Goal: Information Seeking & Learning: Learn about a topic

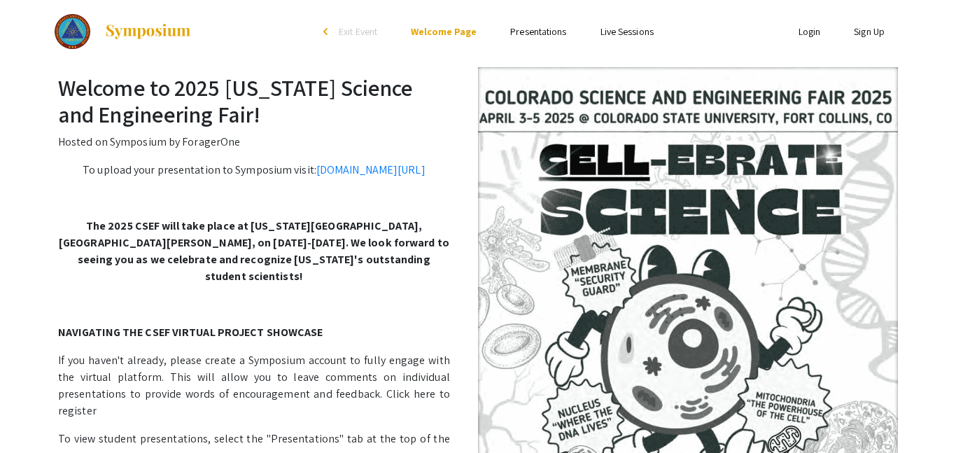
click at [556, 29] on link "Presentations" at bounding box center [538, 31] width 56 height 13
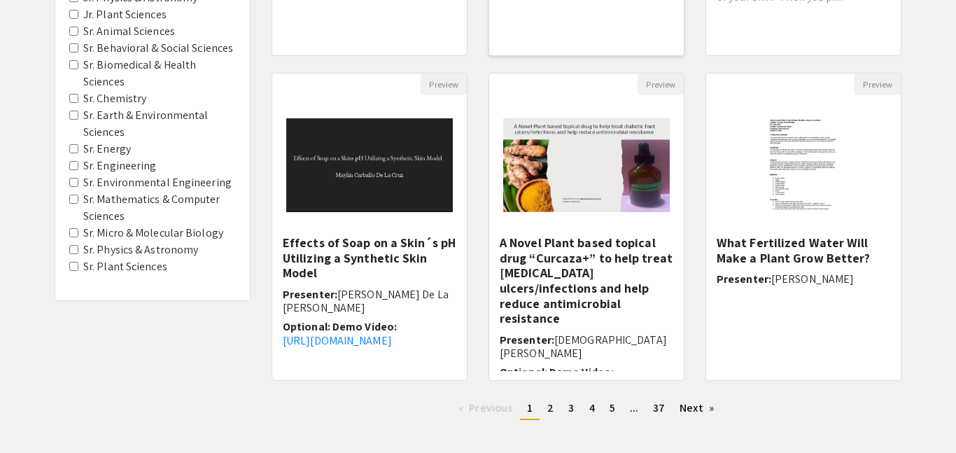
scroll to position [411, 0]
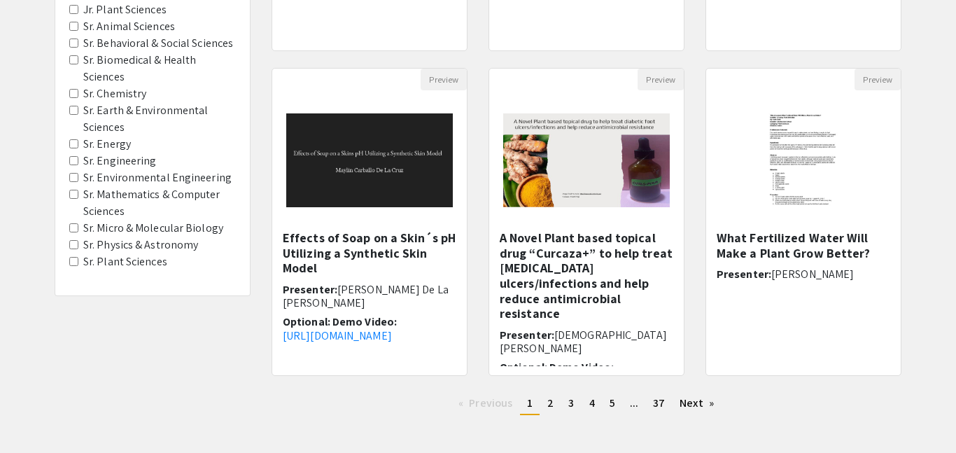
click at [73, 160] on Engineering "Sr. Engineering" at bounding box center [73, 160] width 9 height 9
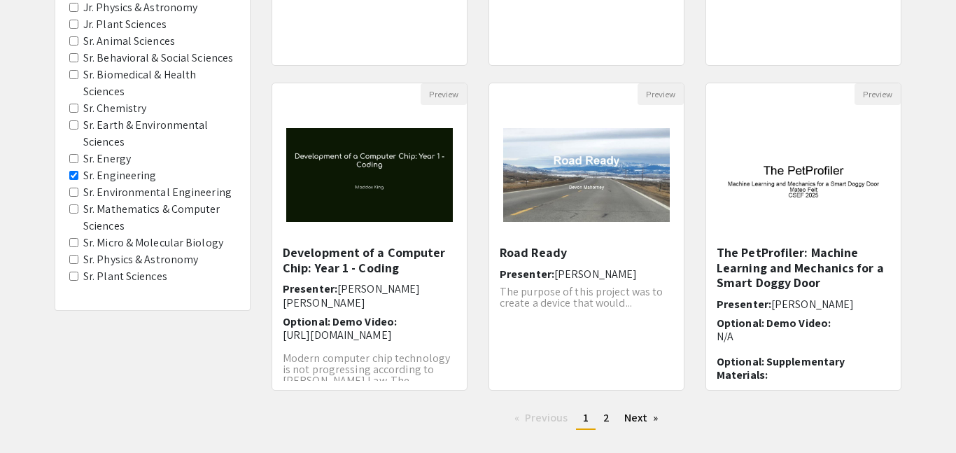
scroll to position [410, 0]
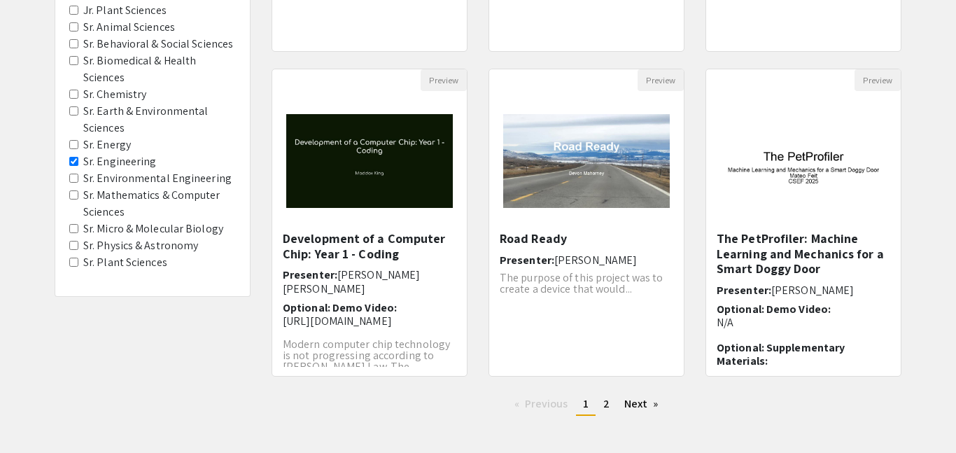
click at [74, 162] on Engineering "Sr. Engineering" at bounding box center [73, 161] width 9 height 9
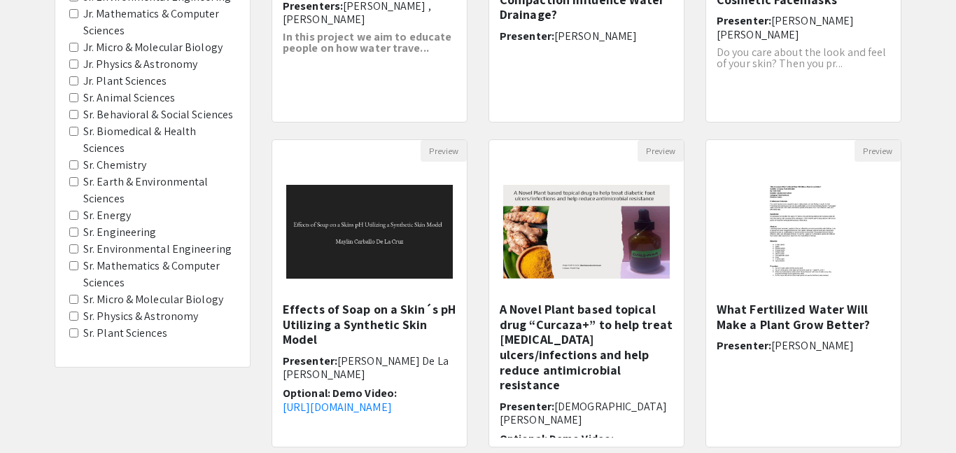
scroll to position [342, 0]
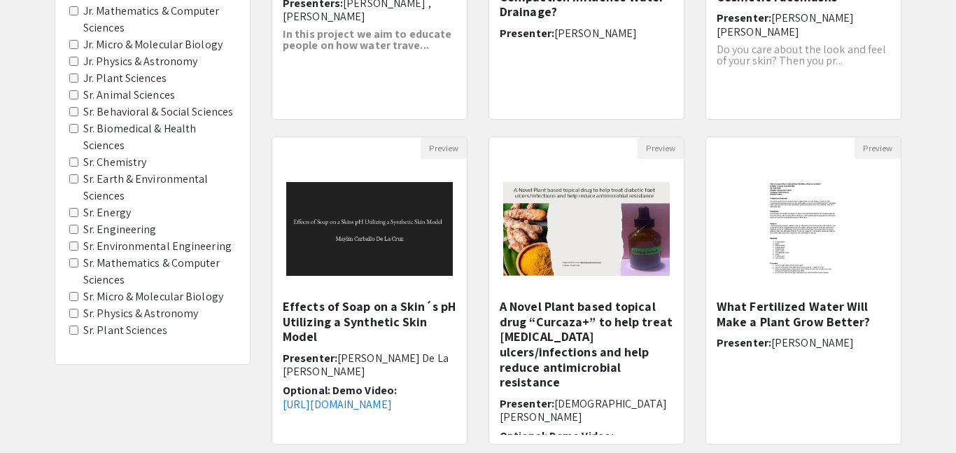
click at [74, 247] on Engineering "Sr. Environmental Engineering" at bounding box center [73, 246] width 9 height 9
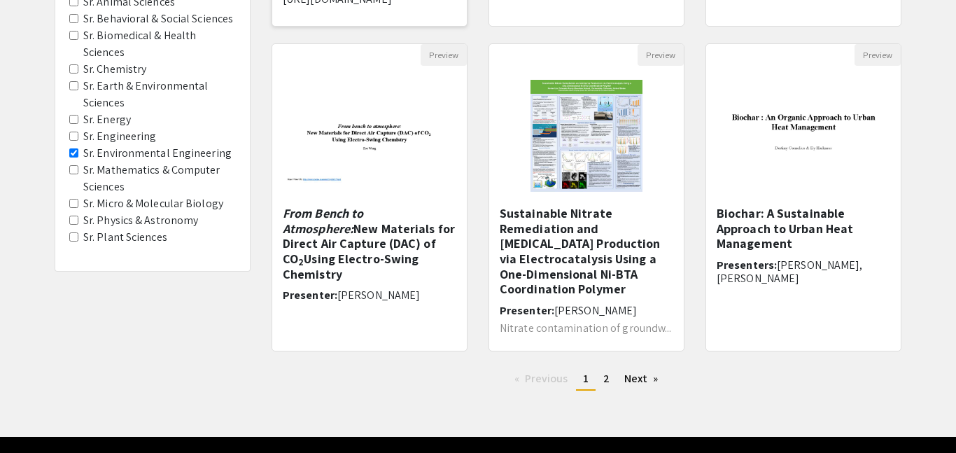
scroll to position [433, 0]
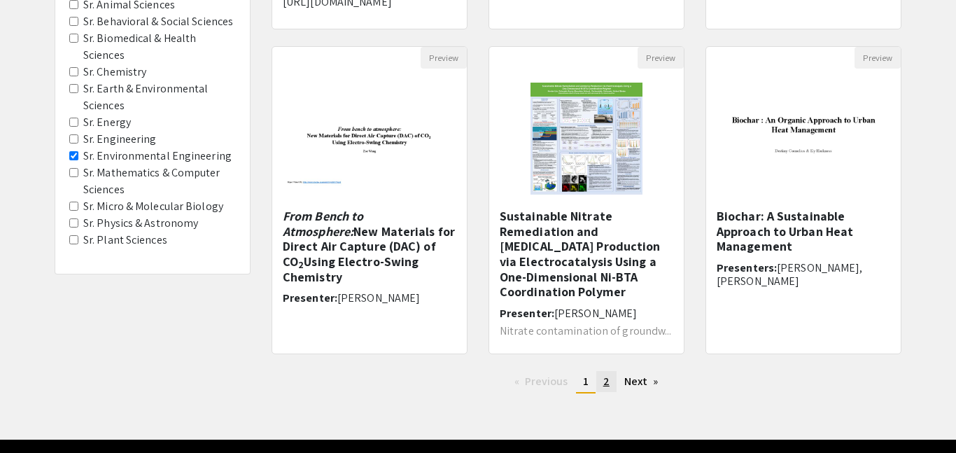
click at [603, 374] on span "2" at bounding box center [606, 381] width 6 height 15
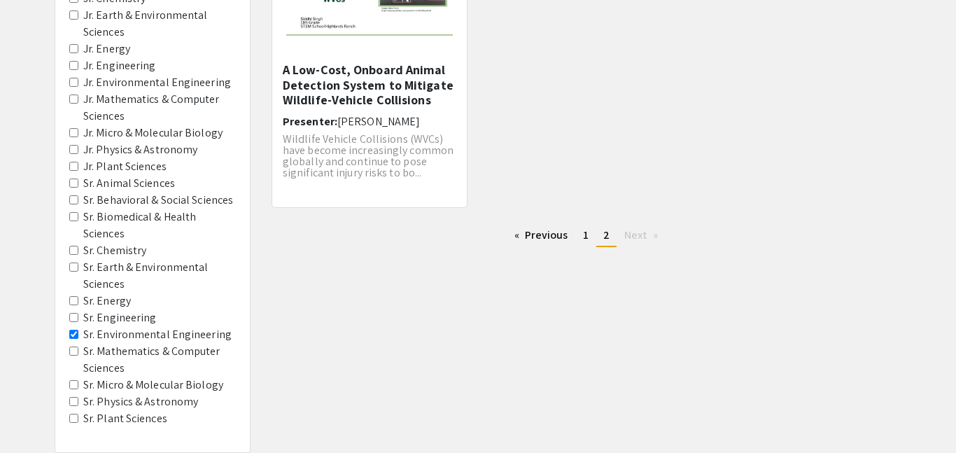
scroll to position [265, 0]
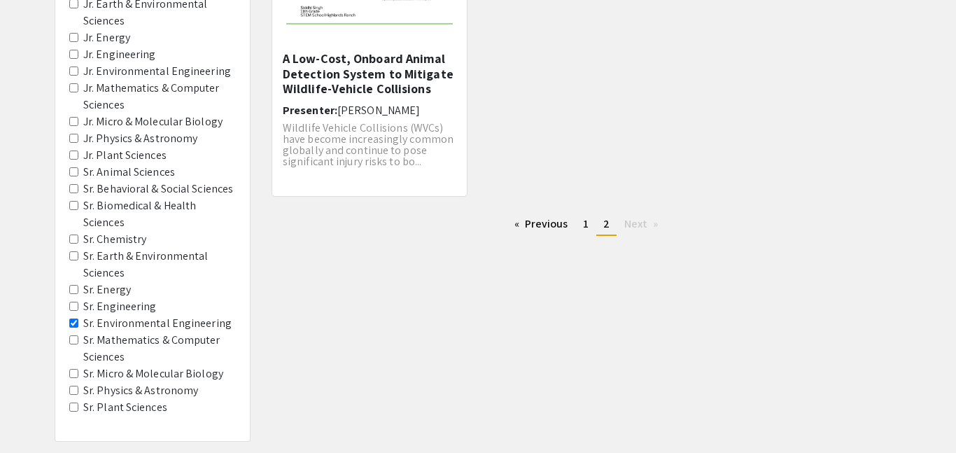
click at [74, 319] on Engineering "Sr. Environmental Engineering" at bounding box center [73, 323] width 9 height 9
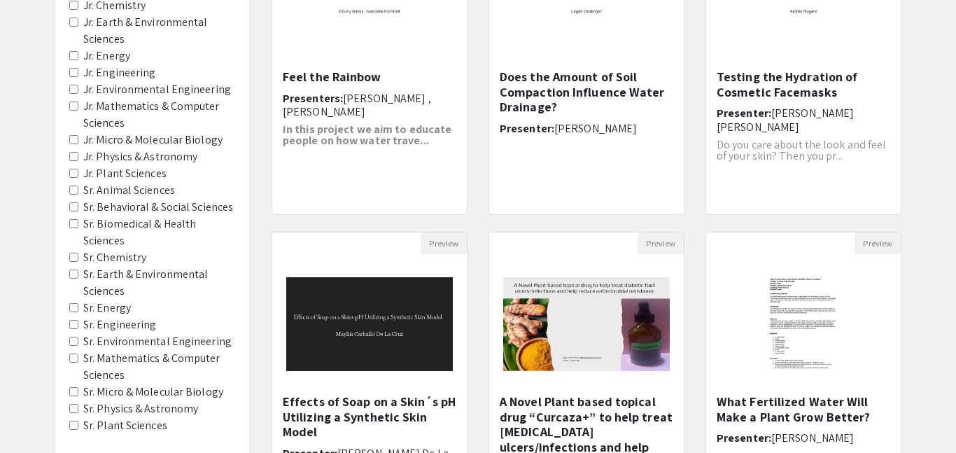
scroll to position [245, 0]
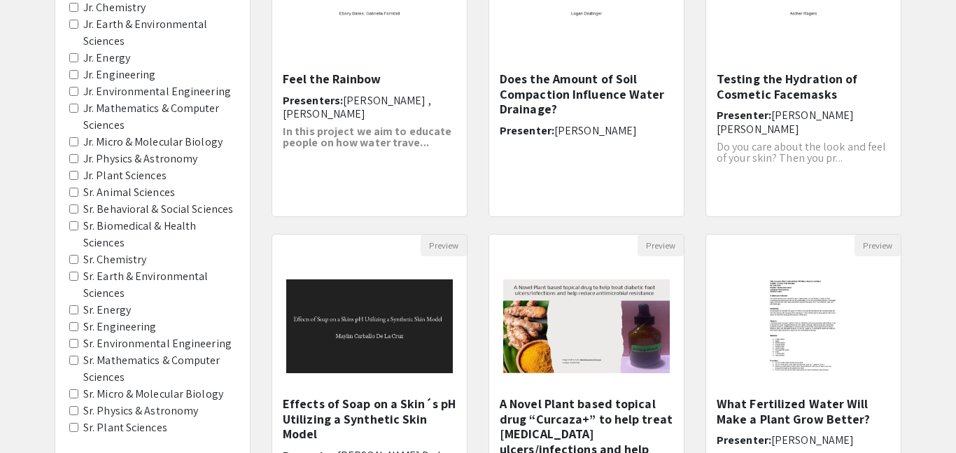
click at [76, 206] on Sciences "Sr. Behavioral & Social Sciences" at bounding box center [73, 208] width 9 height 9
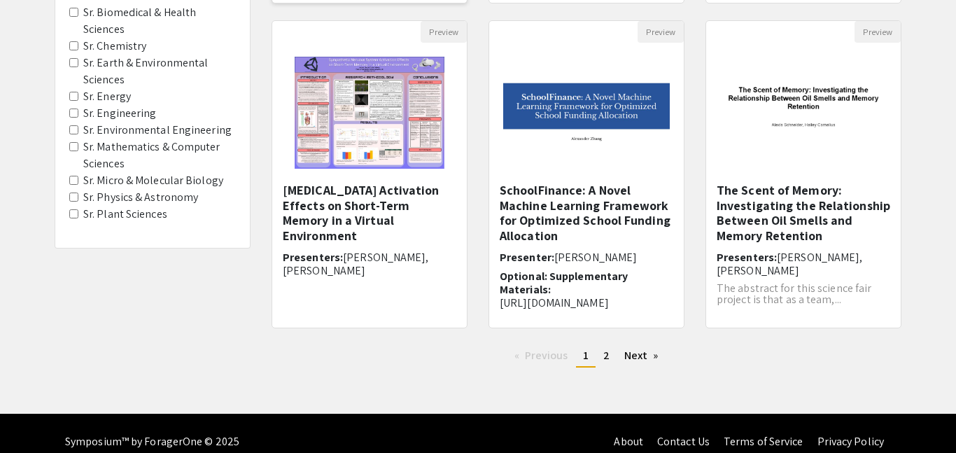
scroll to position [475, 0]
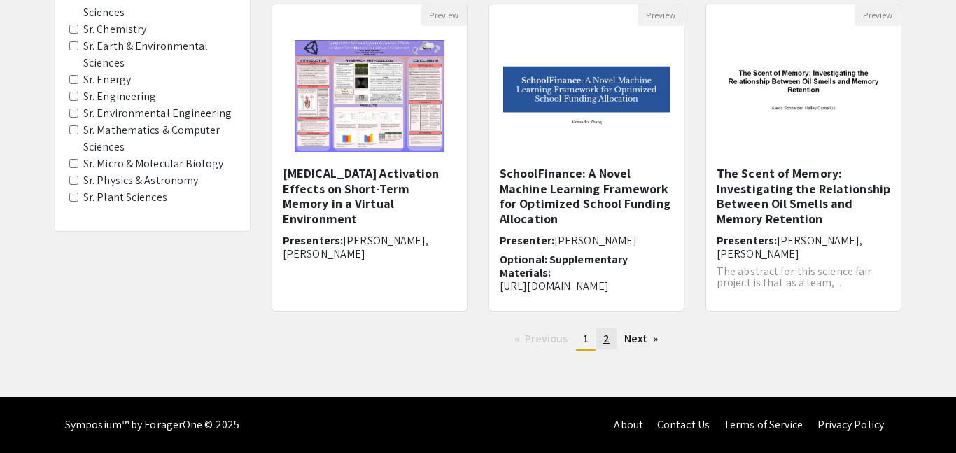
click at [608, 337] on span "2" at bounding box center [606, 338] width 6 height 15
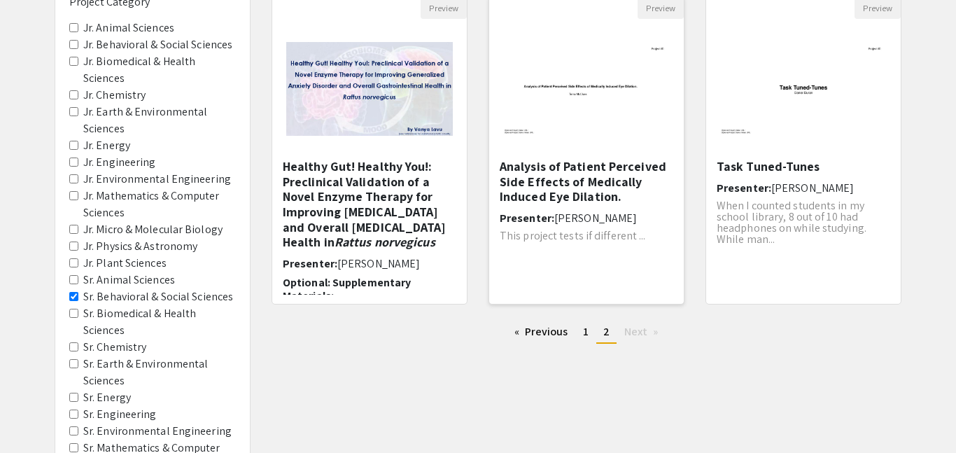
scroll to position [162, 0]
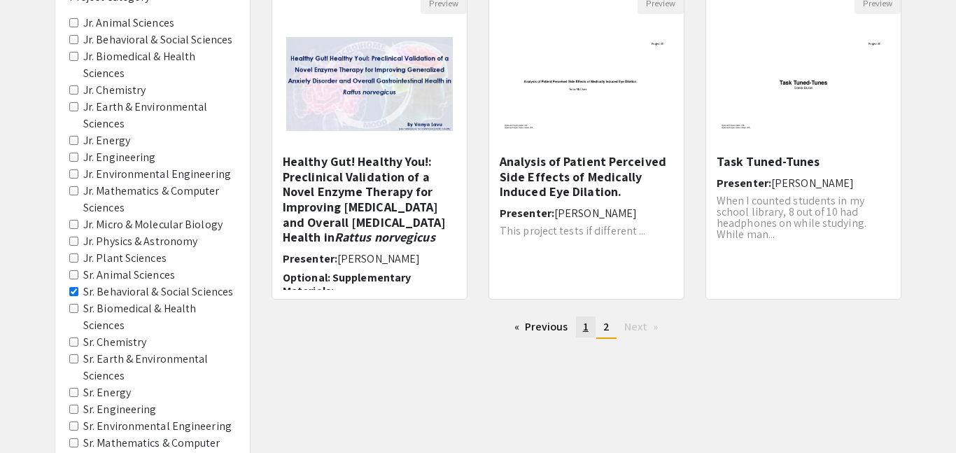
click at [583, 326] on span "1" at bounding box center [586, 326] width 6 height 15
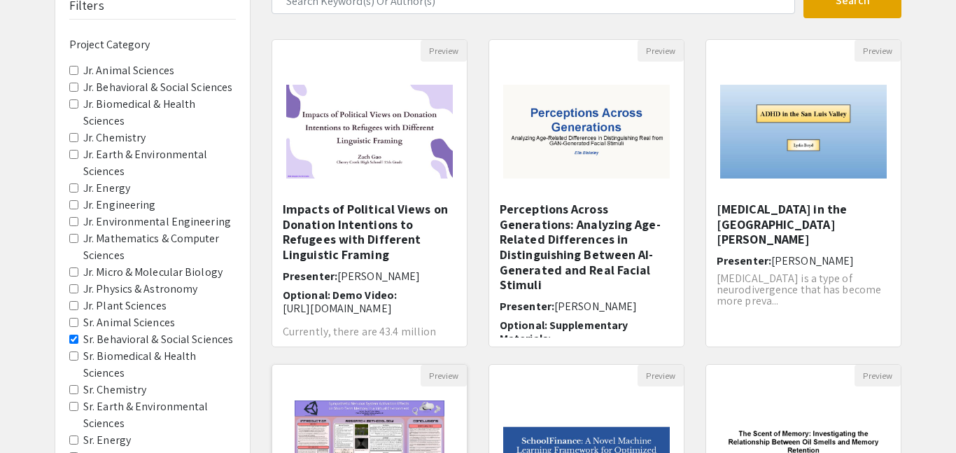
scroll to position [109, 0]
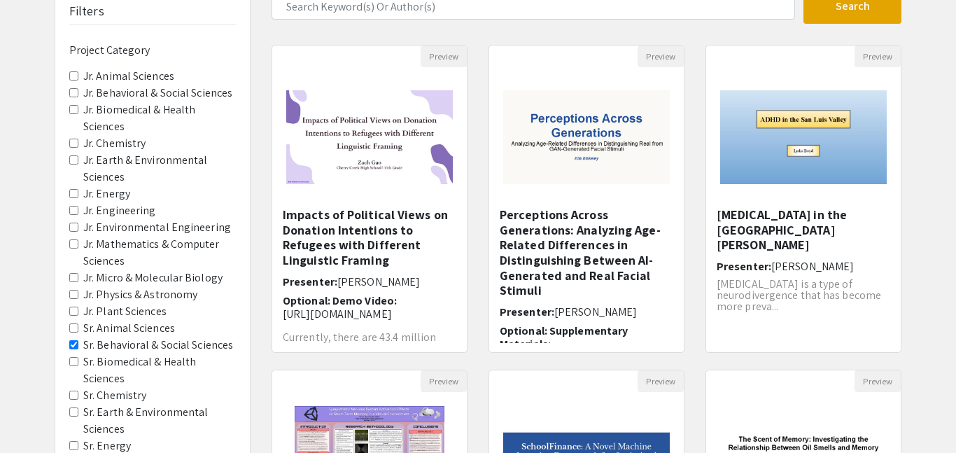
click at [74, 347] on Sciences "Sr. Behavioral & Social Sciences" at bounding box center [73, 344] width 9 height 9
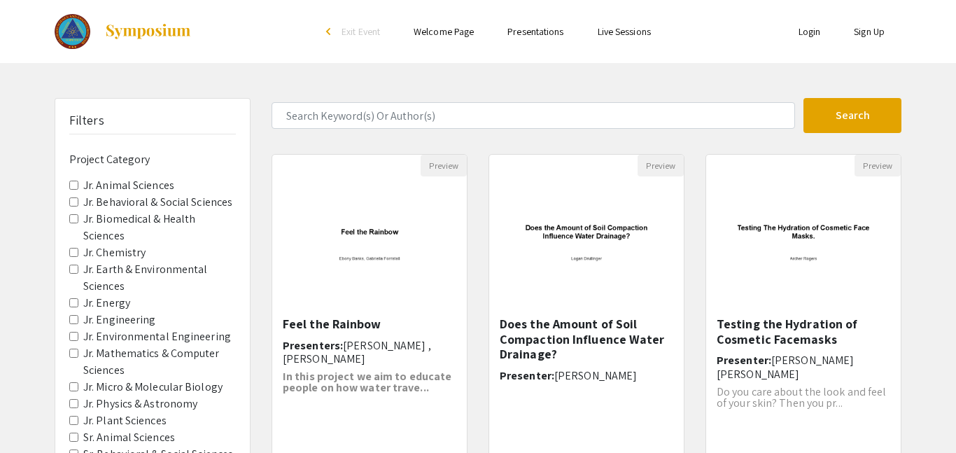
click at [71, 315] on Engineering "Jr. Engineering" at bounding box center [73, 319] width 9 height 9
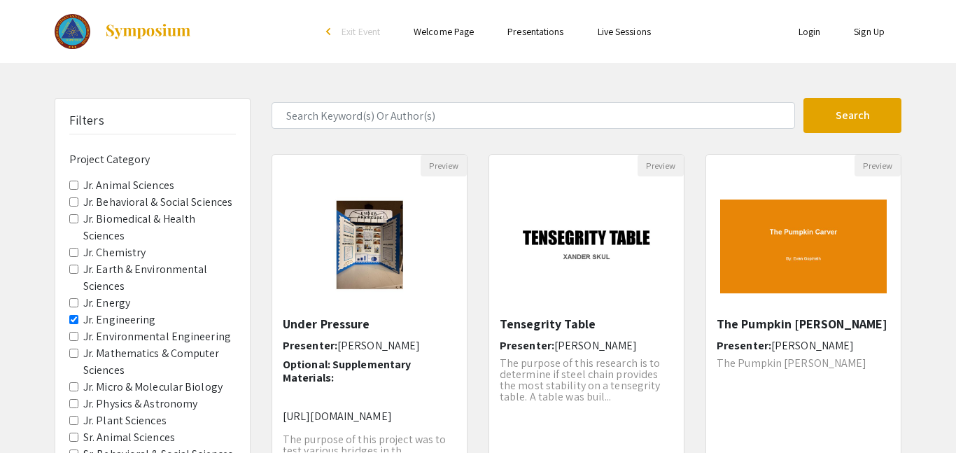
click at [76, 319] on Engineering "Jr. Engineering" at bounding box center [73, 319] width 9 height 9
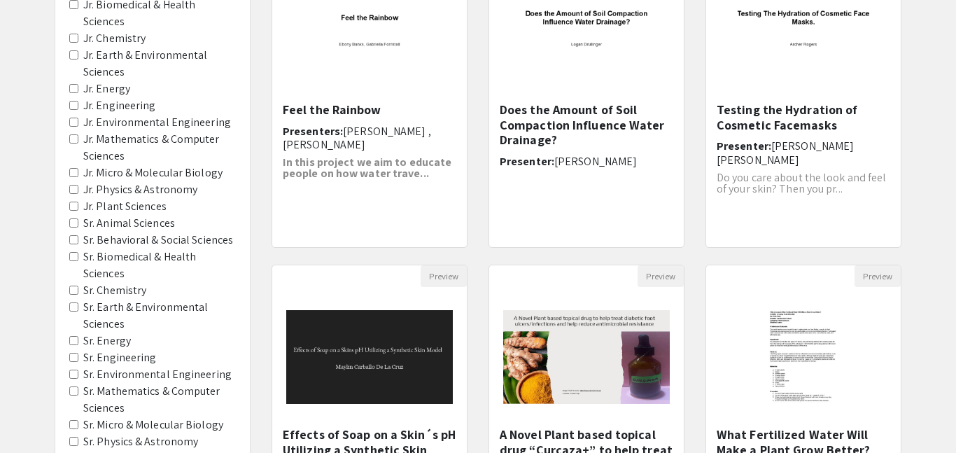
scroll to position [232, 0]
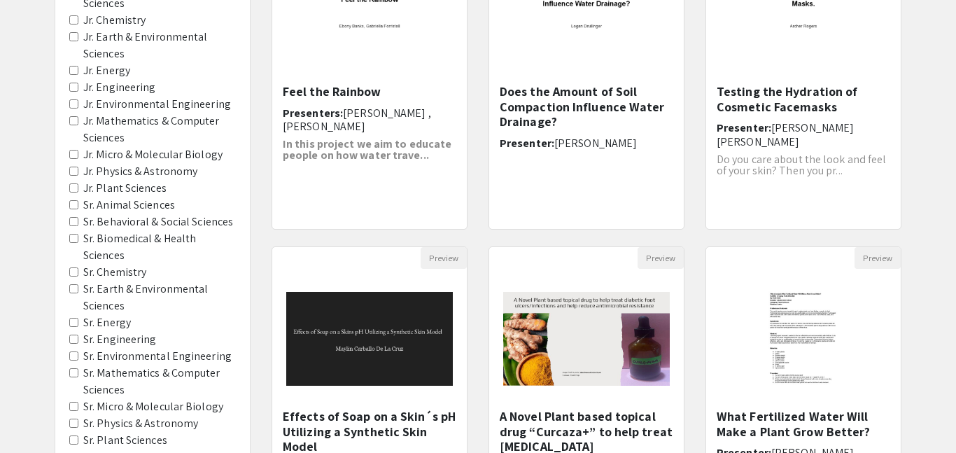
click at [75, 291] on Sciences "Sr. Earth & Environmental Sciences" at bounding box center [73, 288] width 9 height 9
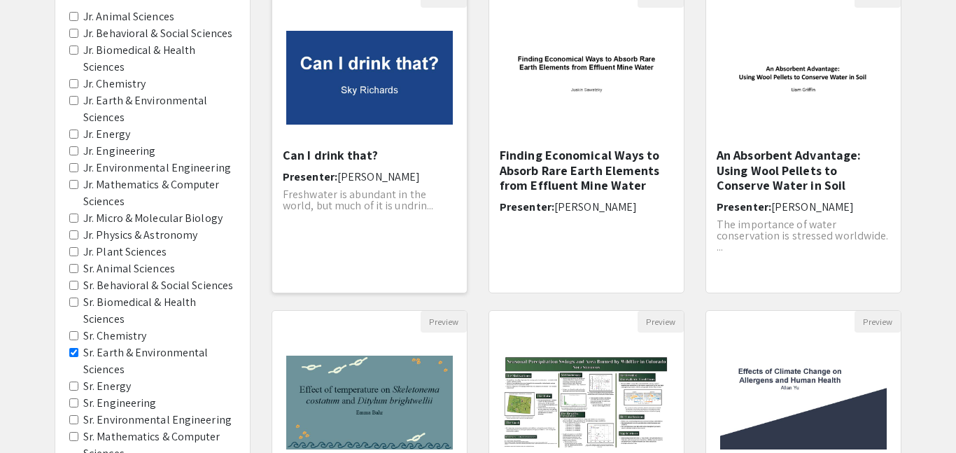
scroll to position [167, 0]
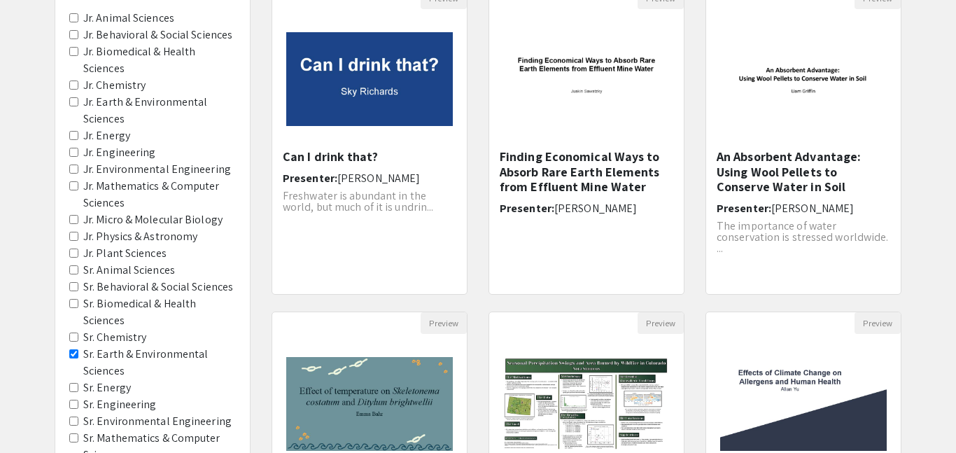
click at [76, 352] on Sciences "Sr. Earth & Environmental Sciences" at bounding box center [73, 353] width 9 height 9
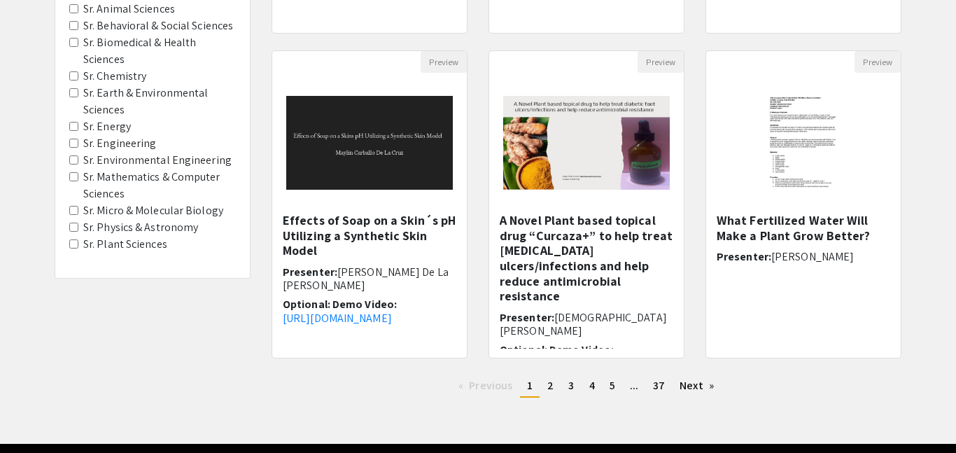
scroll to position [434, 0]
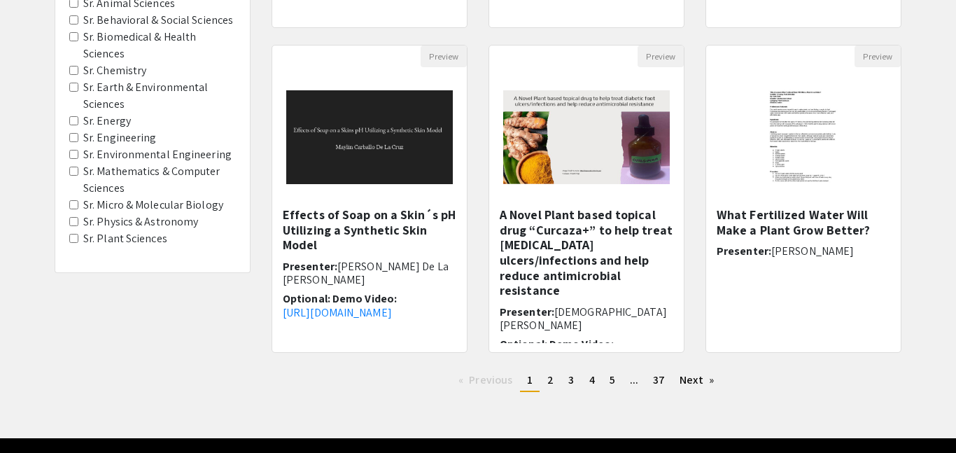
click at [79, 155] on span "Sr. Environmental Engineering" at bounding box center [152, 154] width 167 height 17
click at [72, 88] on Sciences "Sr. Earth & Environmental Sciences" at bounding box center [73, 87] width 9 height 9
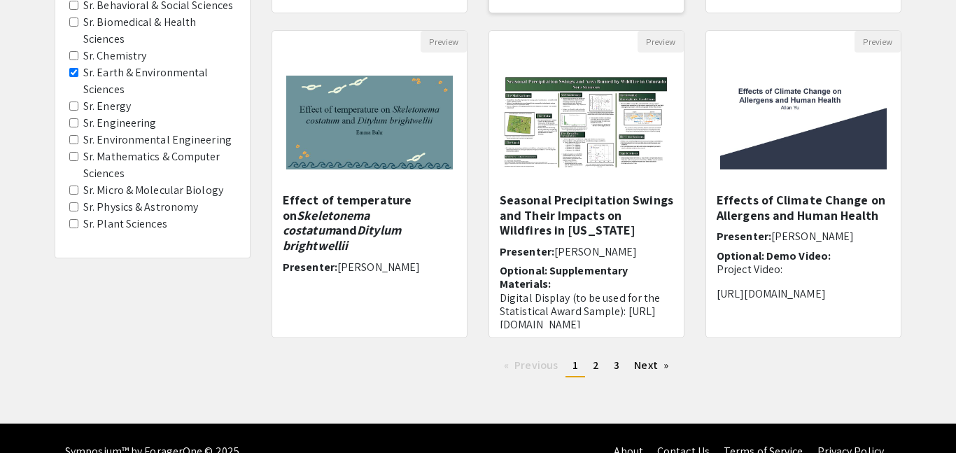
scroll to position [475, 0]
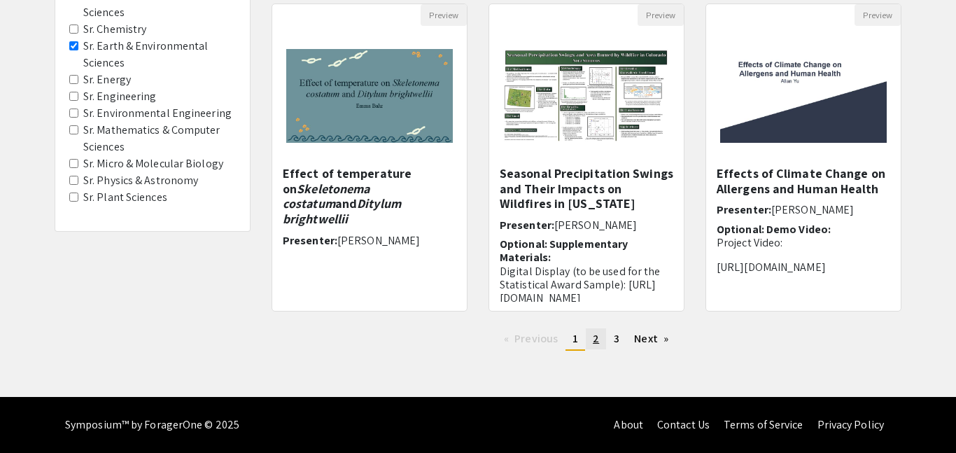
click at [603, 340] on link "page 2" at bounding box center [596, 338] width 20 height 21
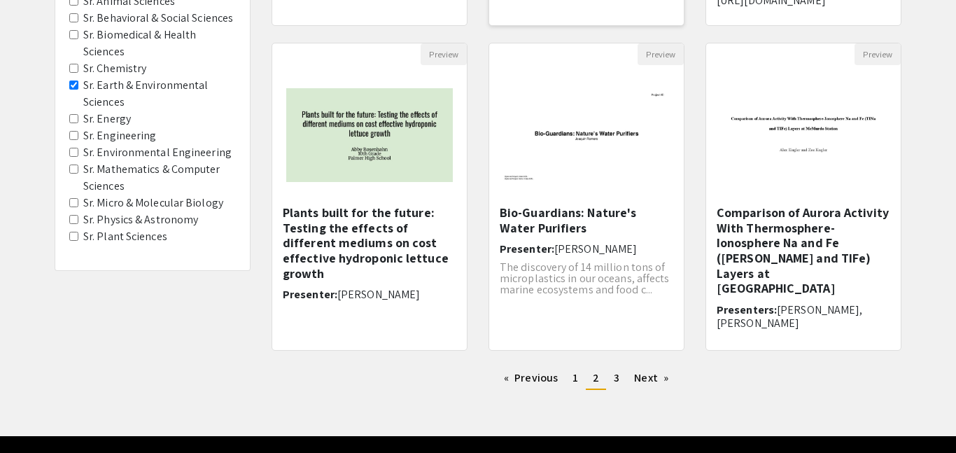
scroll to position [438, 0]
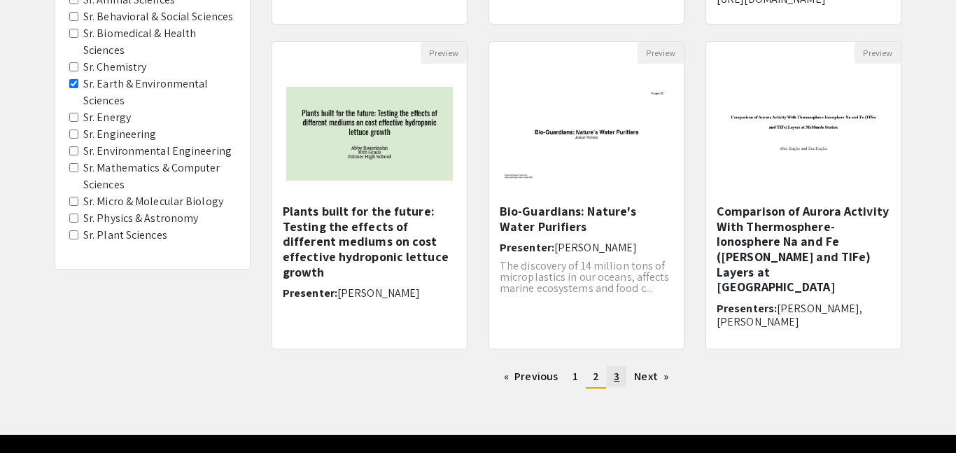
click at [614, 380] on span "3" at bounding box center [617, 376] width 6 height 15
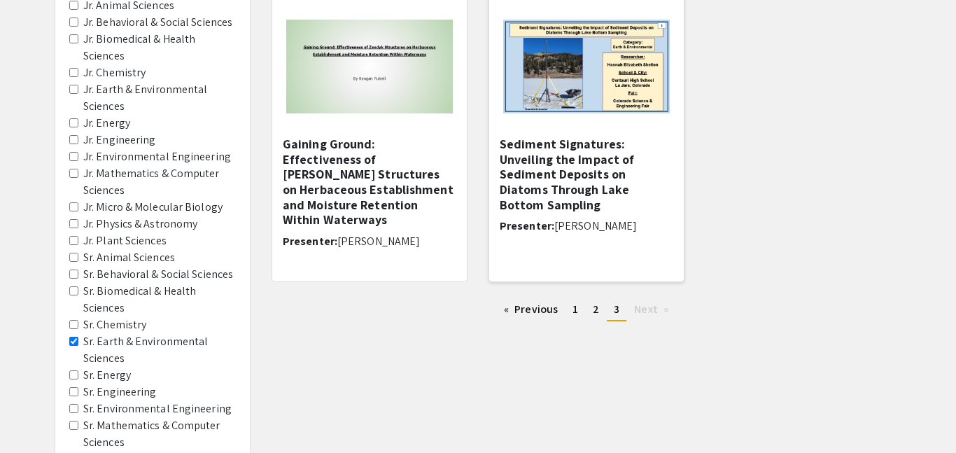
scroll to position [236, 0]
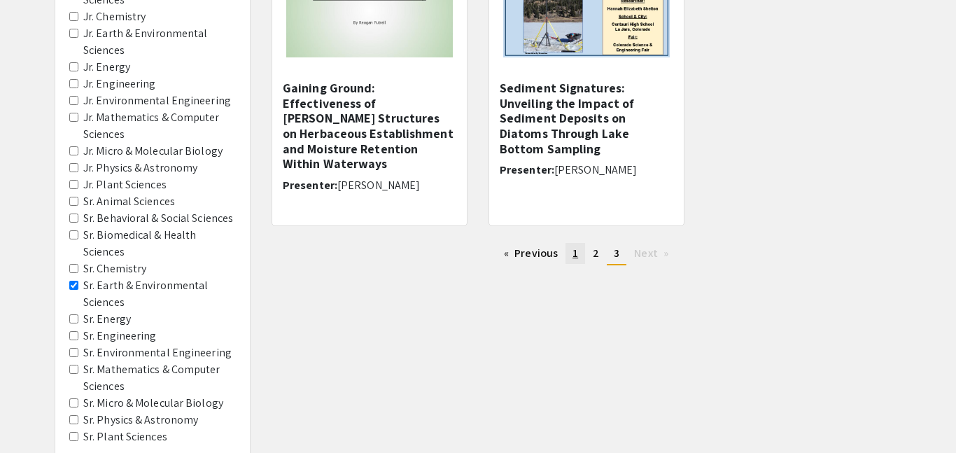
click at [573, 252] on span "1" at bounding box center [576, 253] width 6 height 15
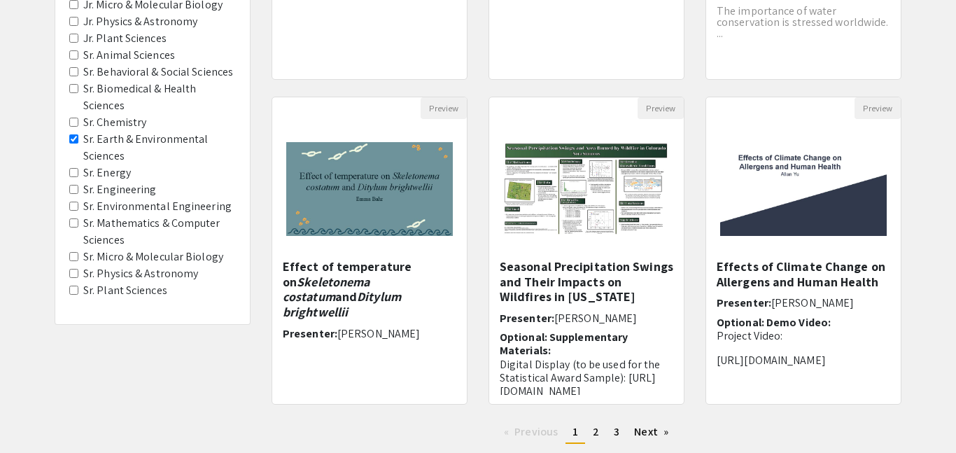
scroll to position [381, 0]
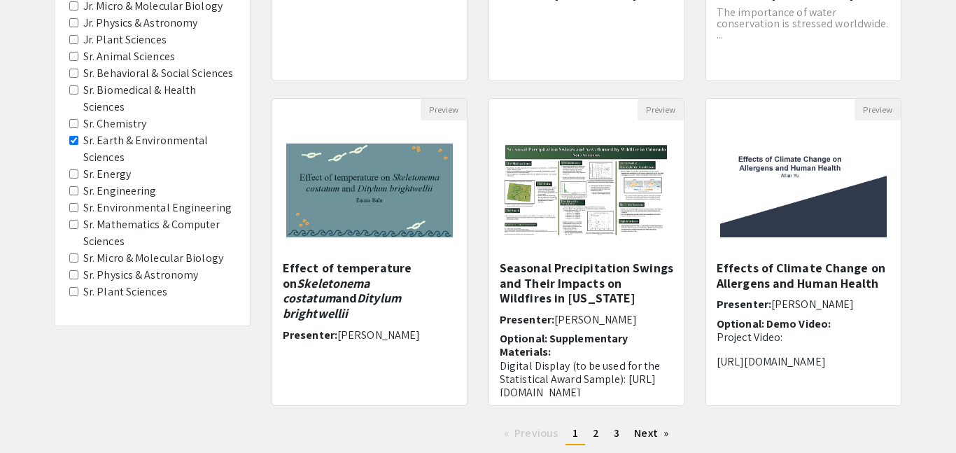
click at [573, 252] on div "Open Presentation <p>Seasonal Precipitation Swings and Their Impacts on Wildfir…" at bounding box center [586, 190] width 195 height 140
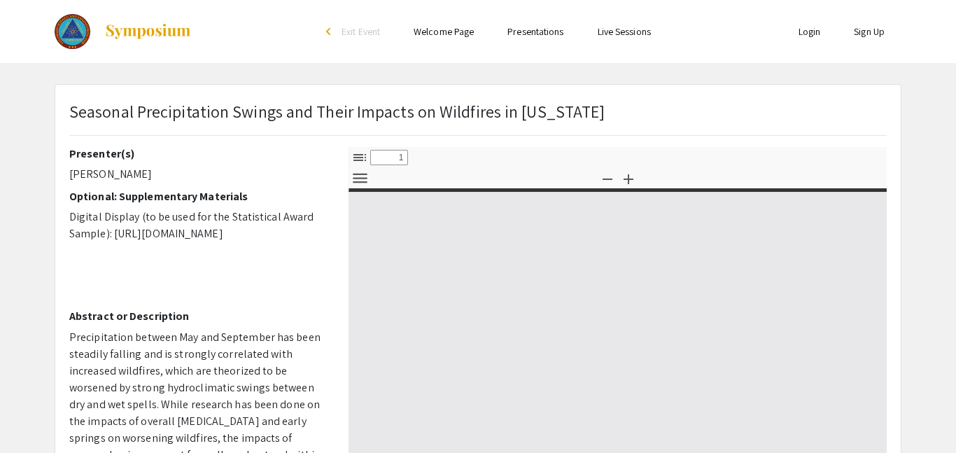
select select "custom"
type input "0"
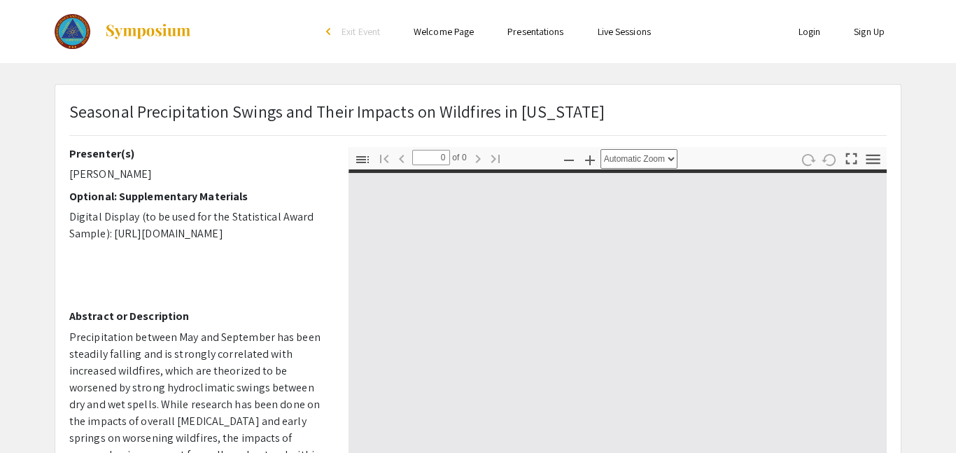
select select "custom"
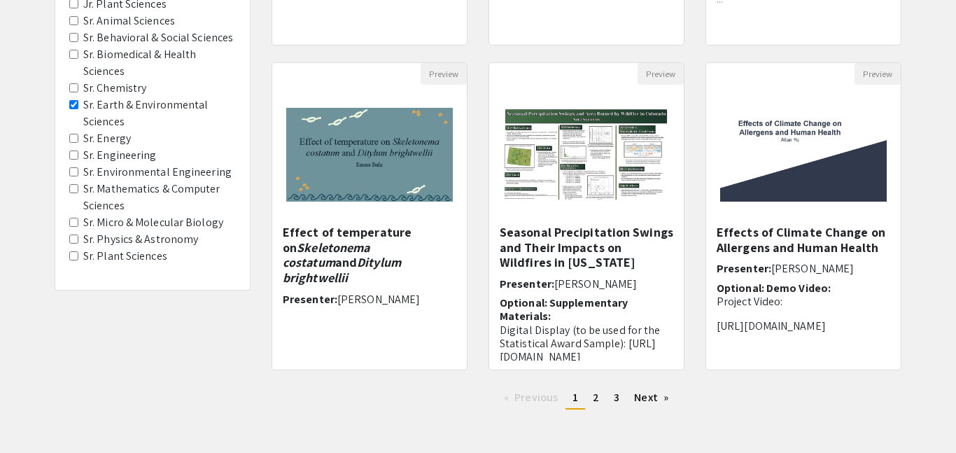
scroll to position [475, 0]
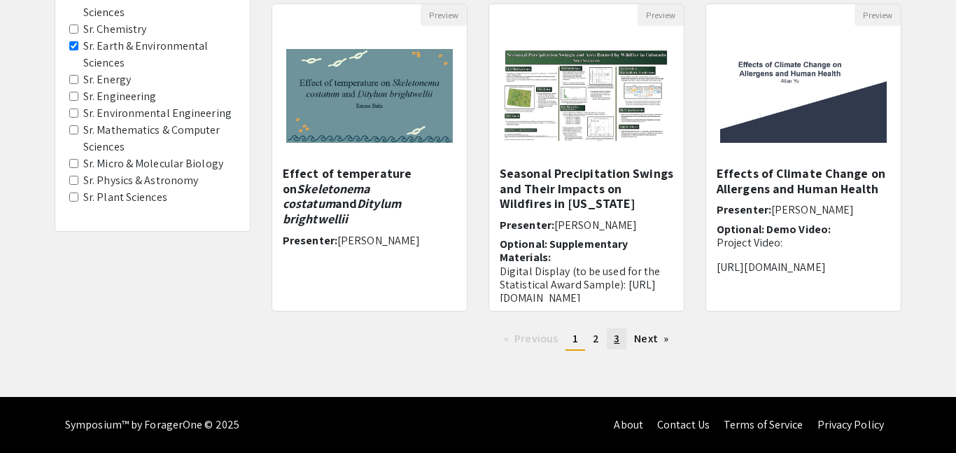
click at [625, 338] on link "page 3" at bounding box center [617, 338] width 20 height 21
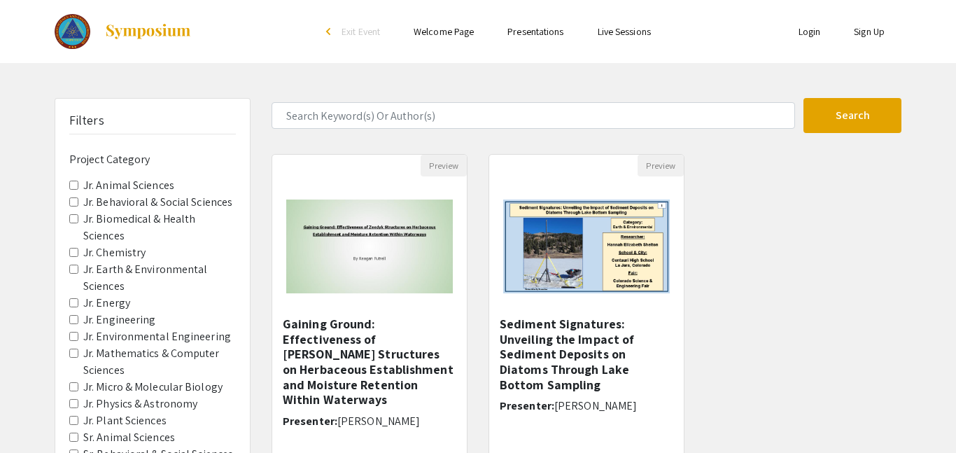
scroll to position [345, 0]
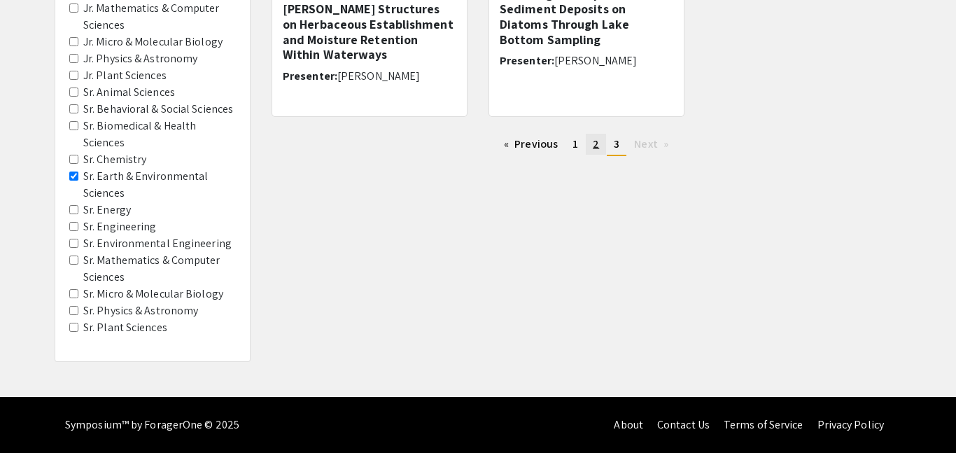
click at [600, 134] on link "page 2" at bounding box center [596, 144] width 20 height 21
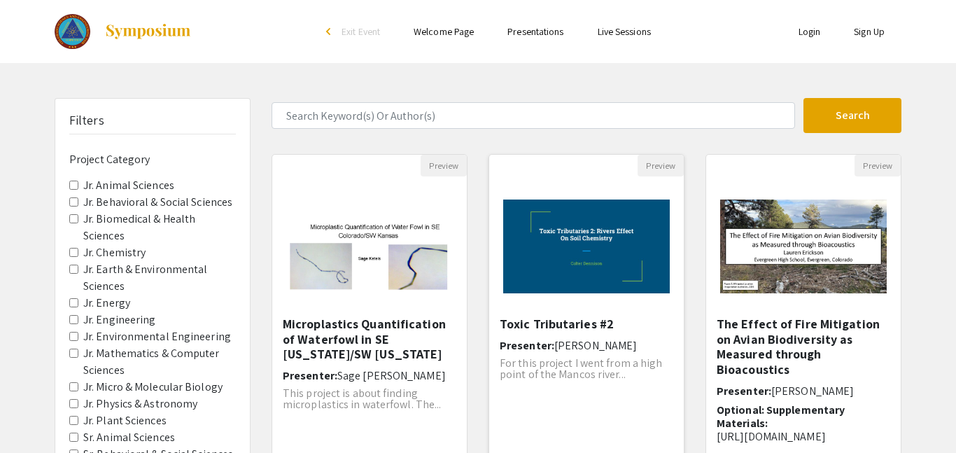
scroll to position [4, 0]
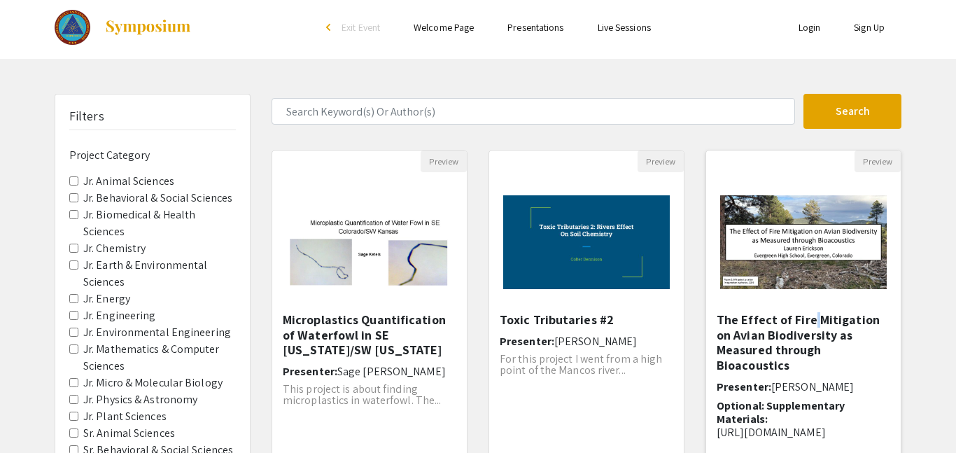
click at [812, 321] on h5 "The Effect of Fire Mitigation on Avian Biodiversity as Measured through Bioacou…" at bounding box center [804, 342] width 174 height 60
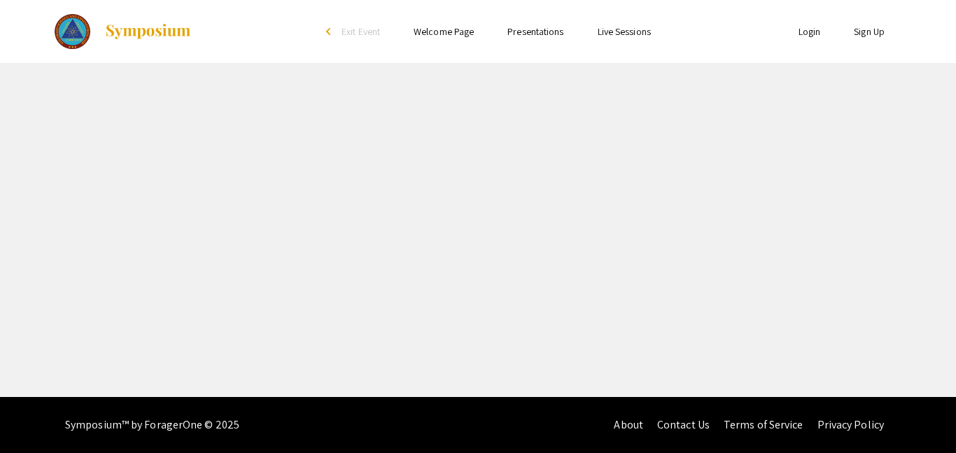
select select "custom"
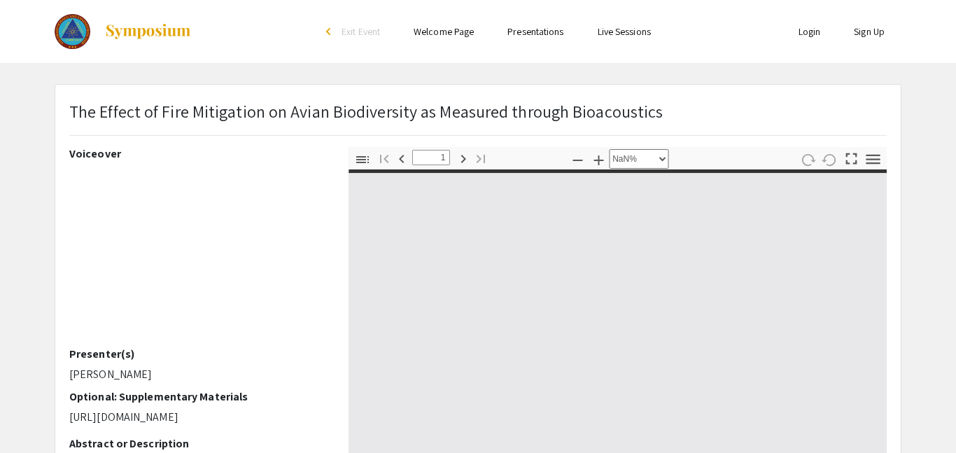
type input "0"
select select "custom"
type input "1"
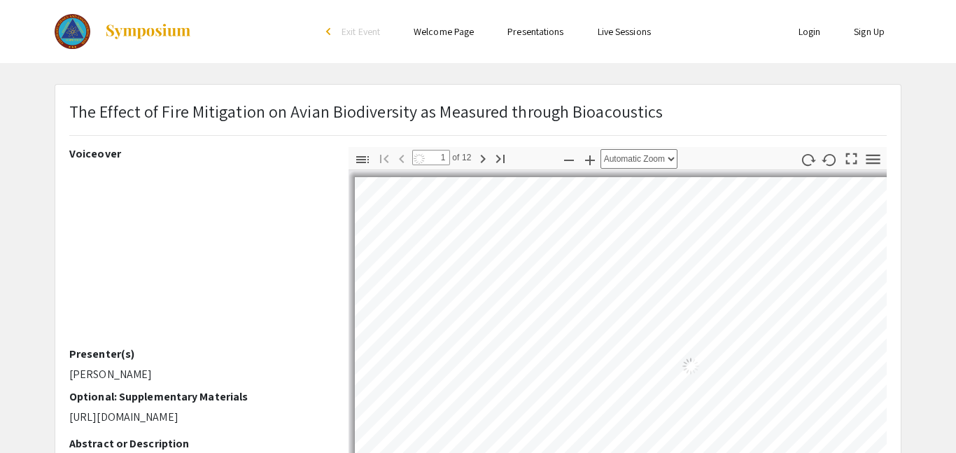
select select "auto"
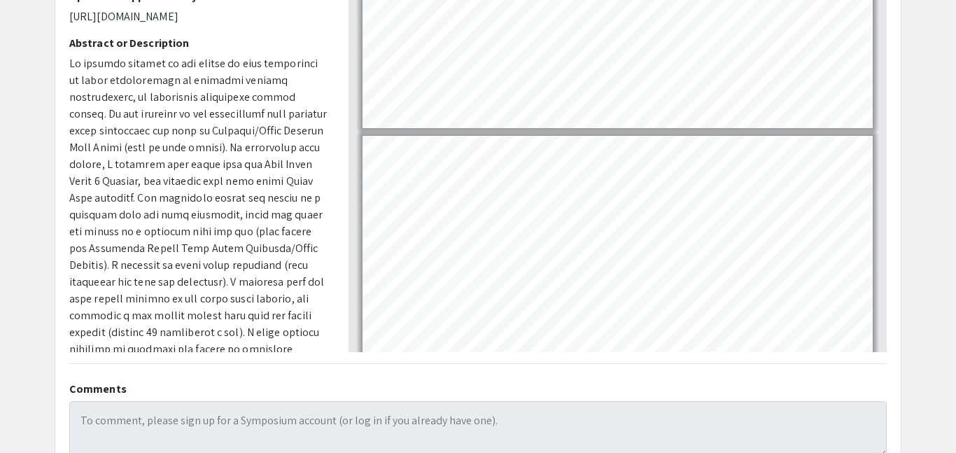
type input "1"
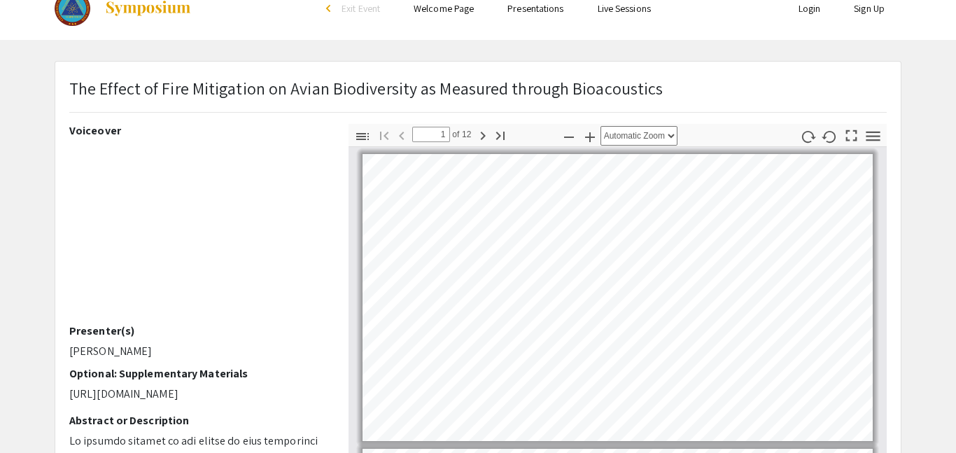
scroll to position [25, 0]
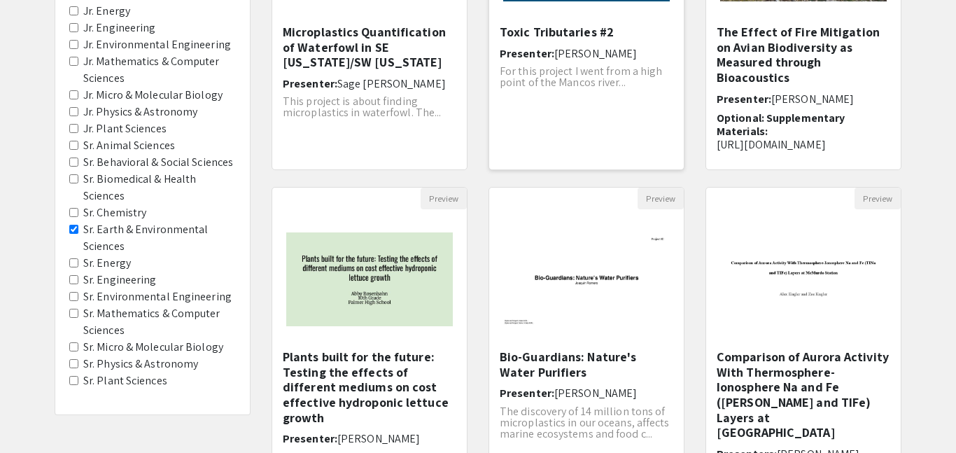
scroll to position [475, 0]
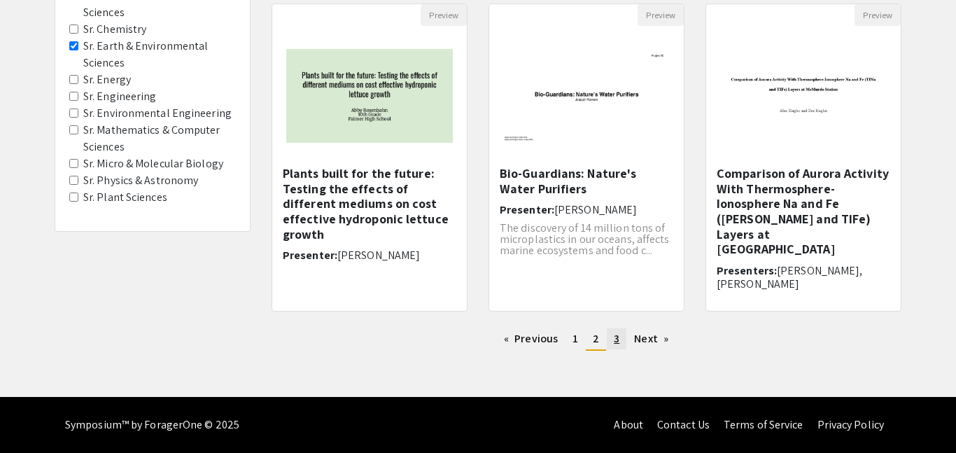
click at [615, 334] on span "3" at bounding box center [617, 338] width 6 height 15
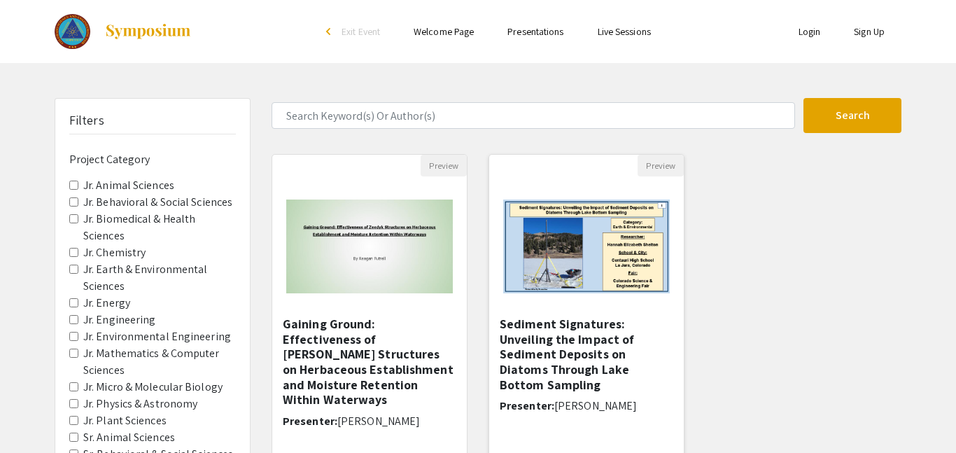
scroll to position [345, 0]
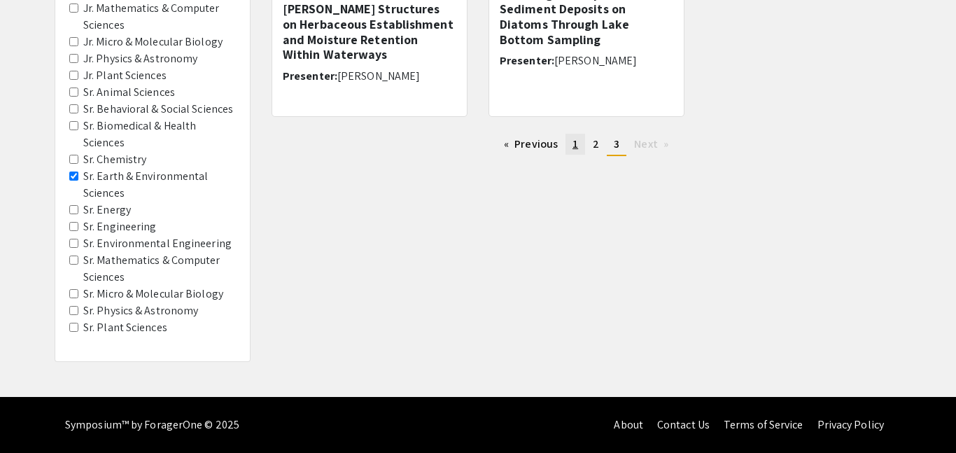
click at [575, 145] on span "1" at bounding box center [576, 144] width 6 height 15
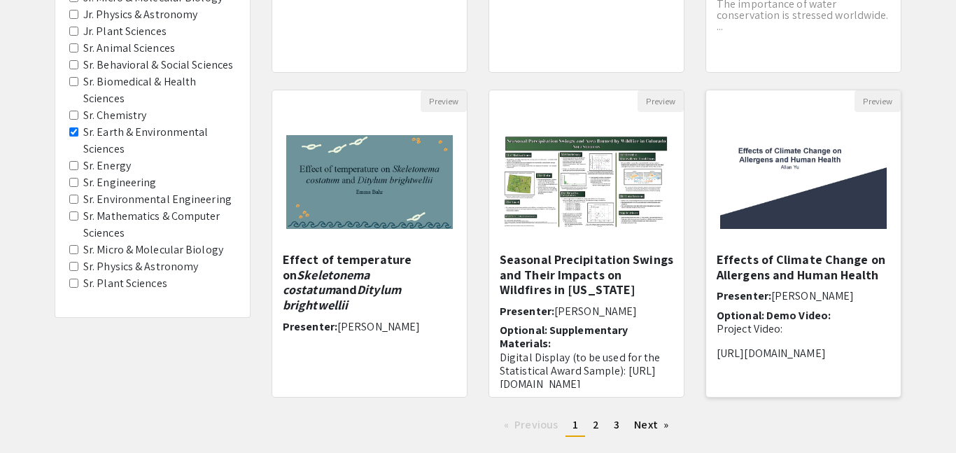
click at [823, 227] on img at bounding box center [803, 182] width 195 height 122
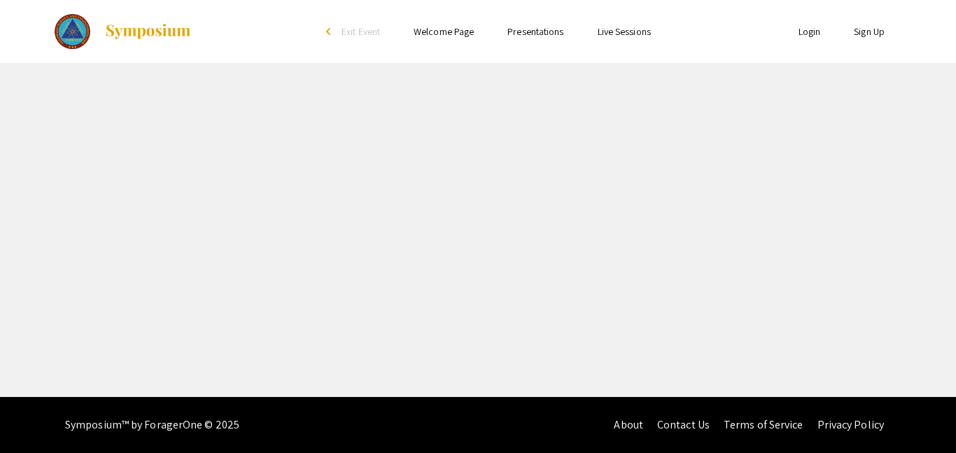
select select "custom"
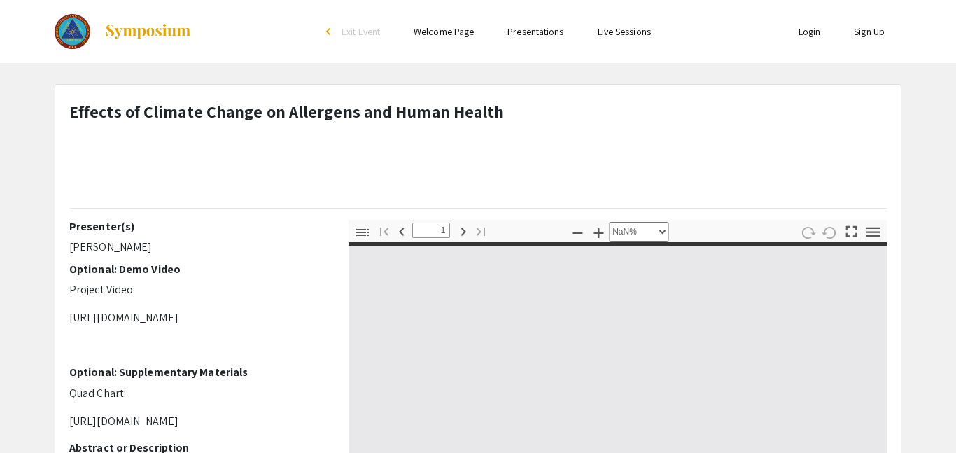
type input "0"
select select "auto"
type input "1"
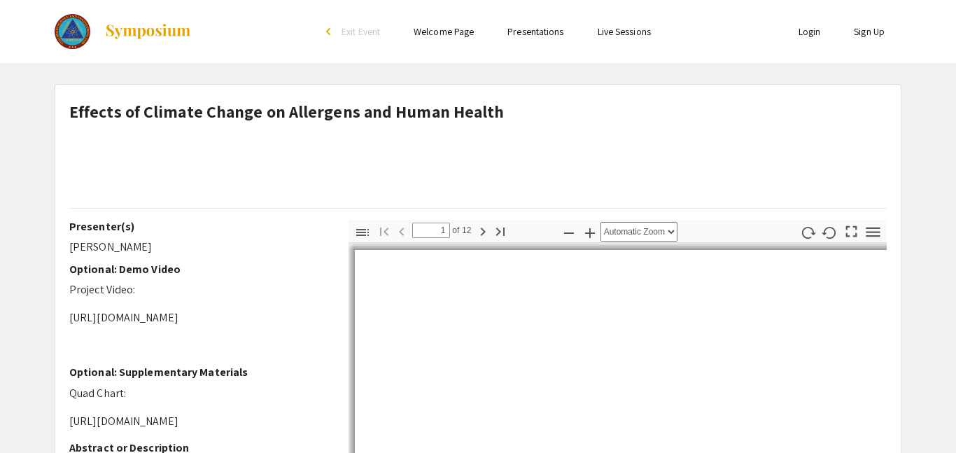
select select "auto"
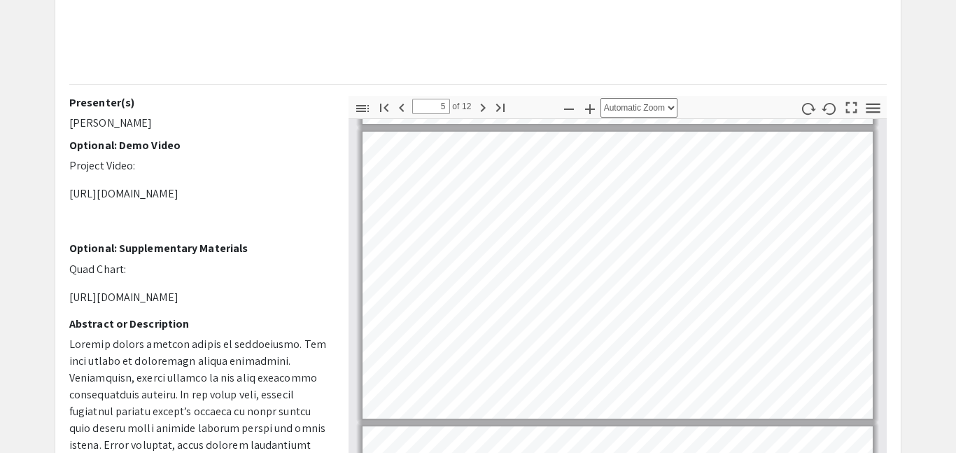
type input "6"
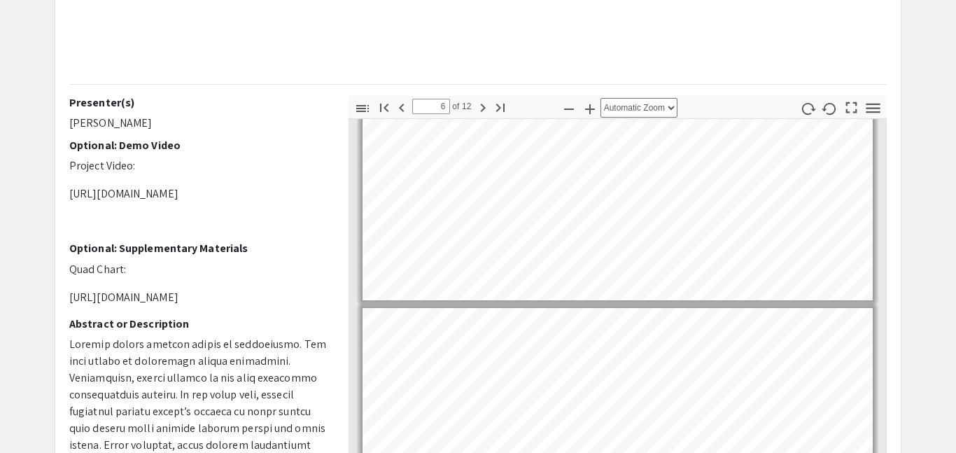
scroll to position [1293, 0]
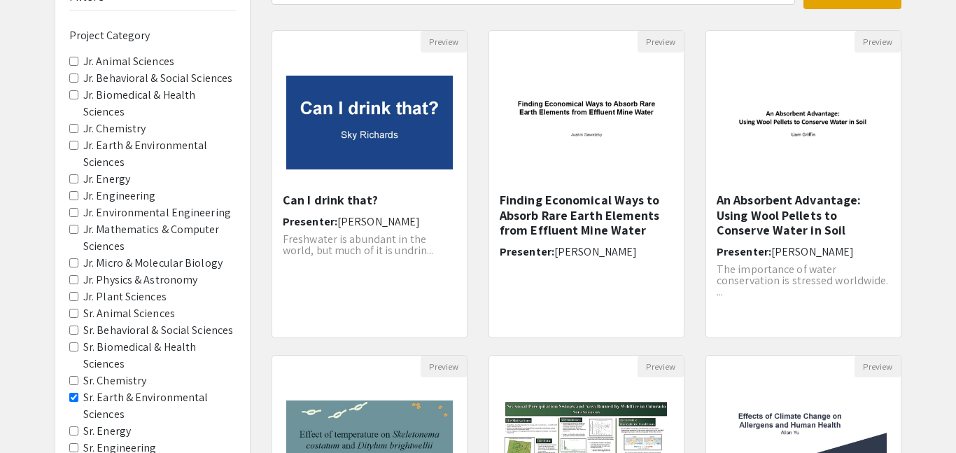
scroll to position [389, 0]
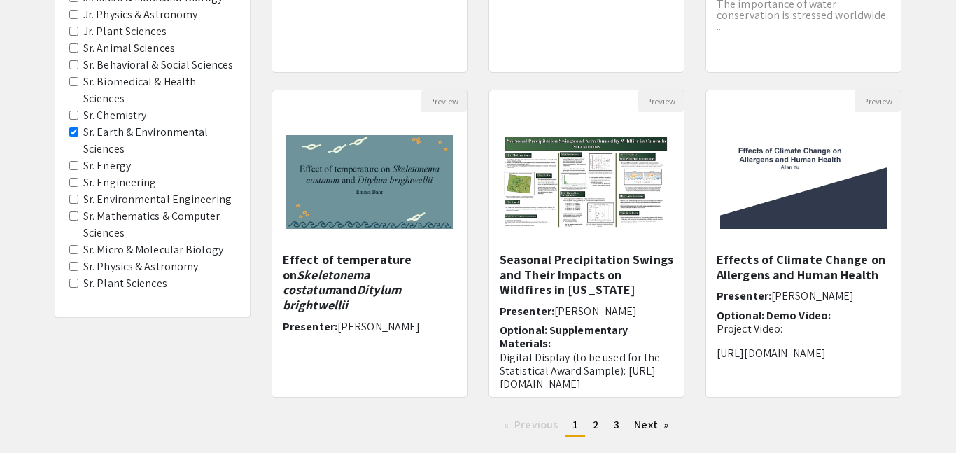
click at [74, 132] on Sciences "Sr. Earth & Environmental Sciences" at bounding box center [73, 131] width 9 height 9
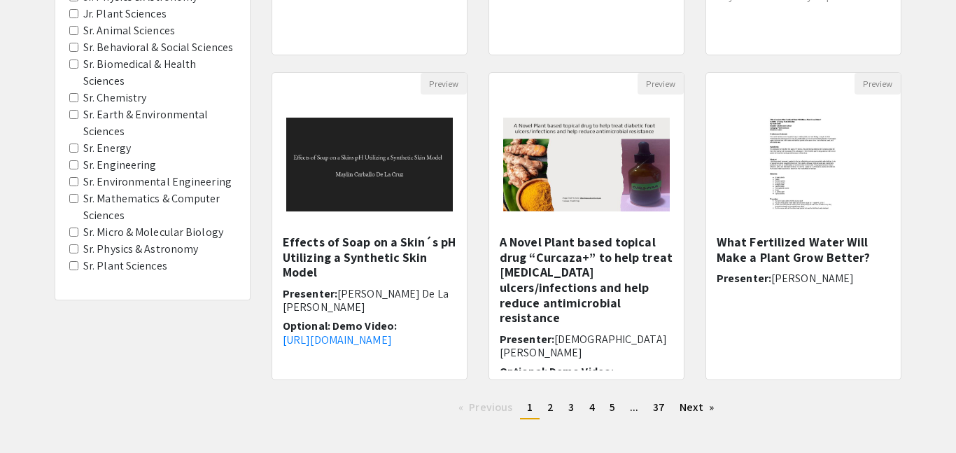
scroll to position [423, 0]
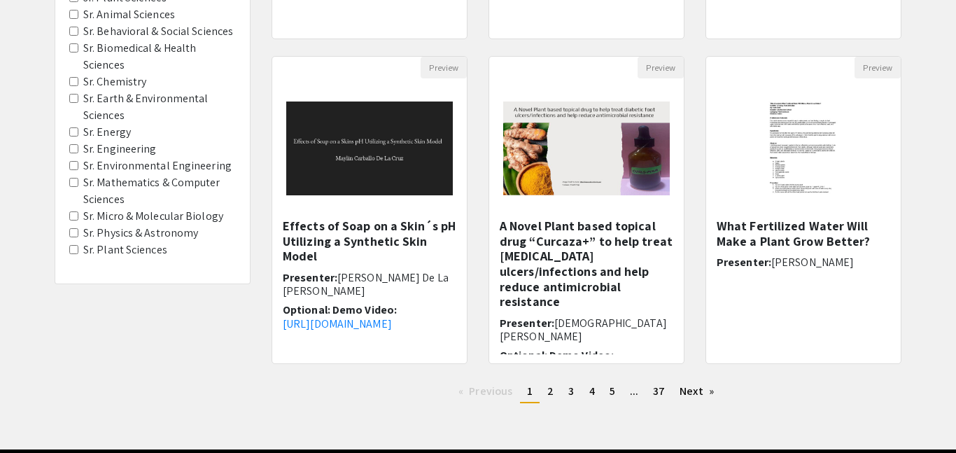
click at [74, 249] on Sciences "Sr. Plant Sciences" at bounding box center [73, 249] width 9 height 9
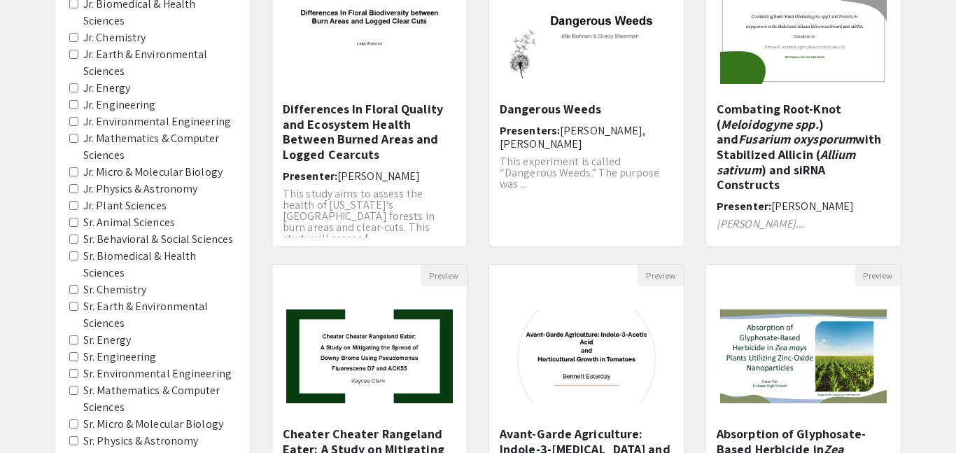
scroll to position [197, 0]
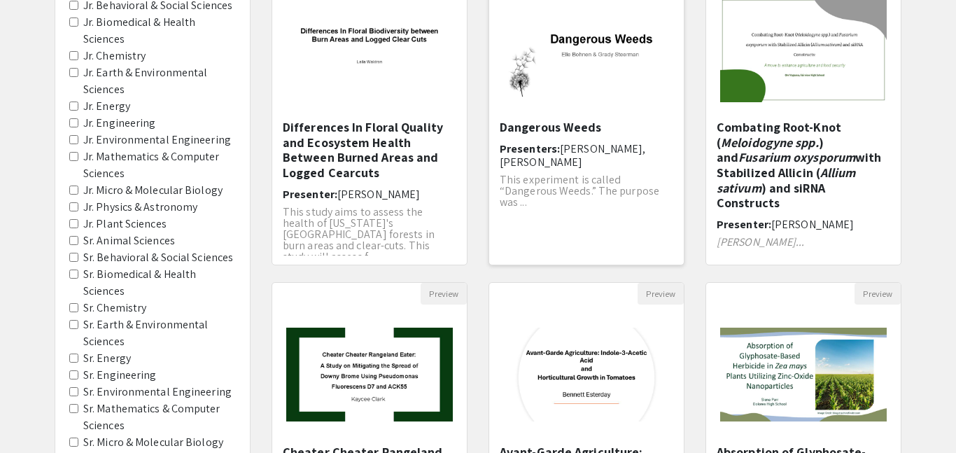
click at [542, 170] on div "Dangerous Weeds Presenters: [PERSON_NAME], [PERSON_NAME] This experiment is cal…" at bounding box center [587, 188] width 174 height 136
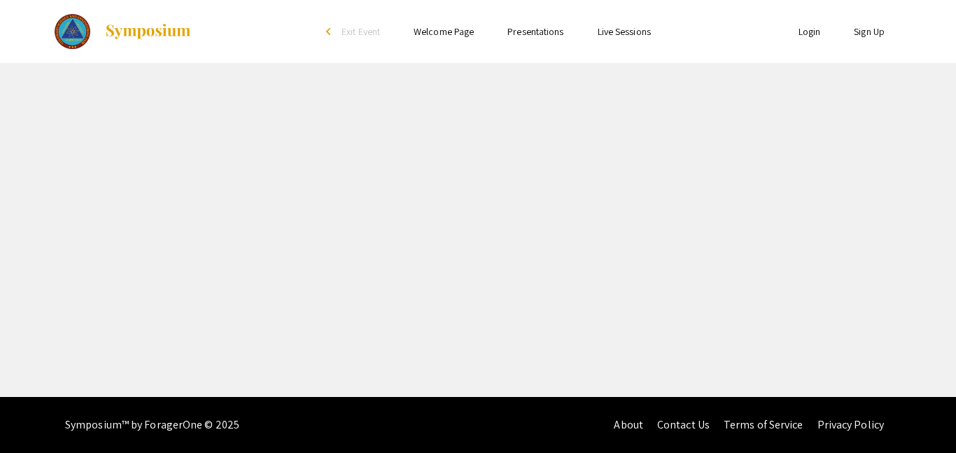
select select "custom"
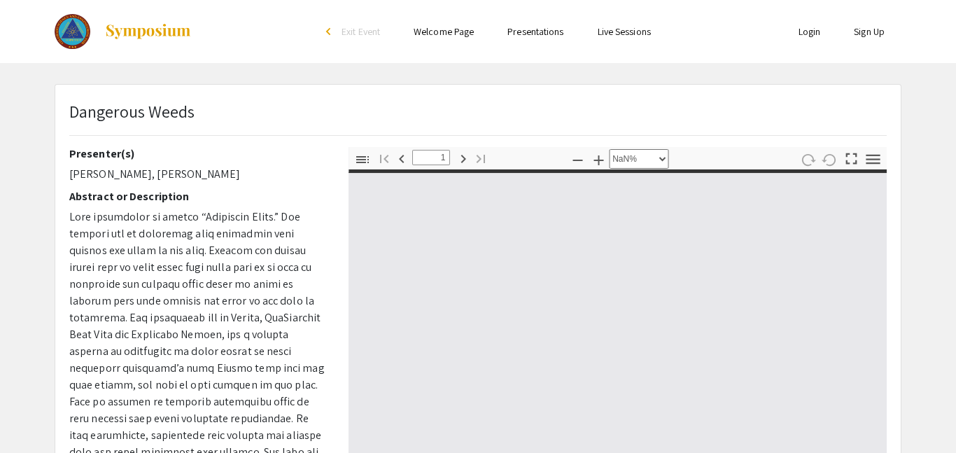
type input "0"
select select "custom"
type input "1"
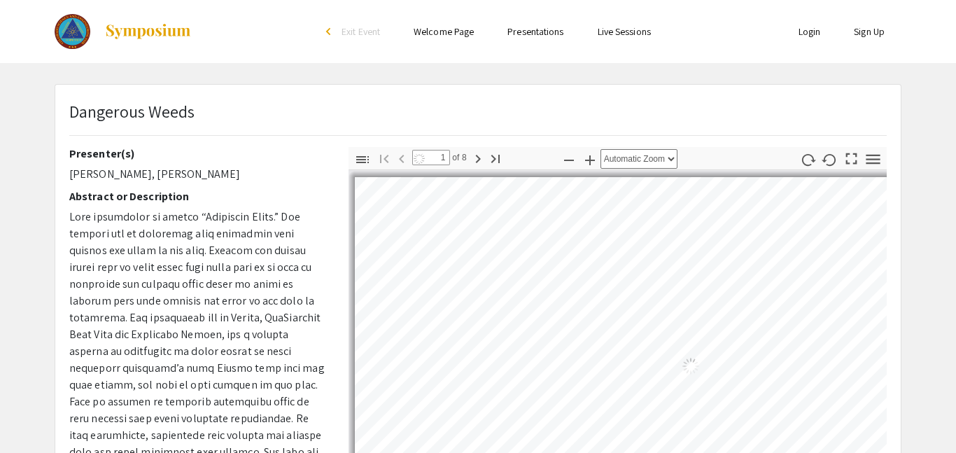
select select "auto"
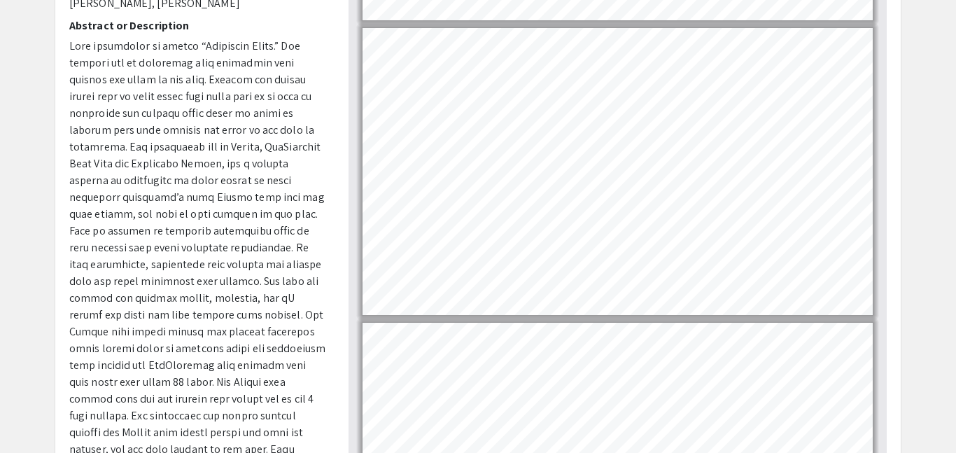
scroll to position [274, 0]
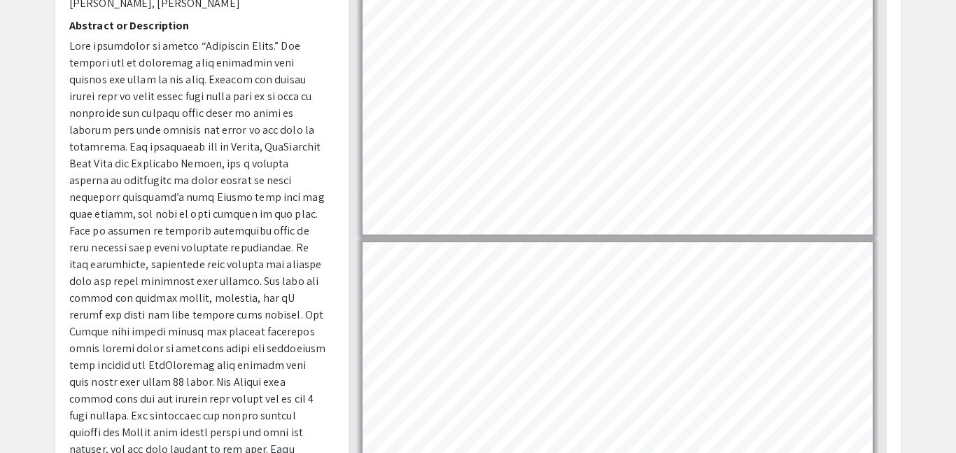
type input "1"
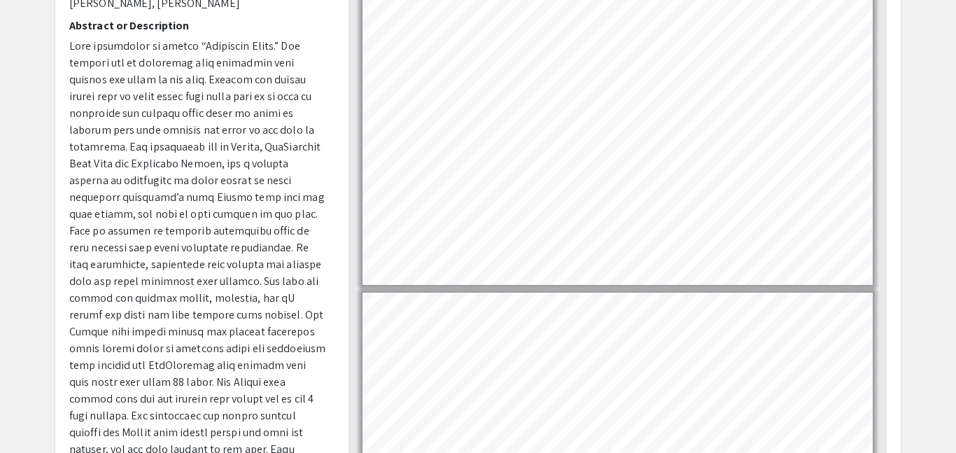
scroll to position [0, 0]
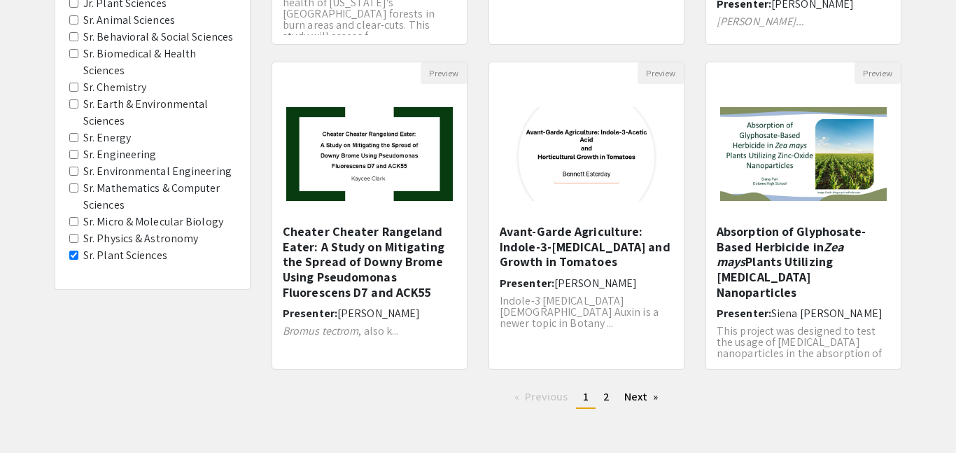
scroll to position [475, 0]
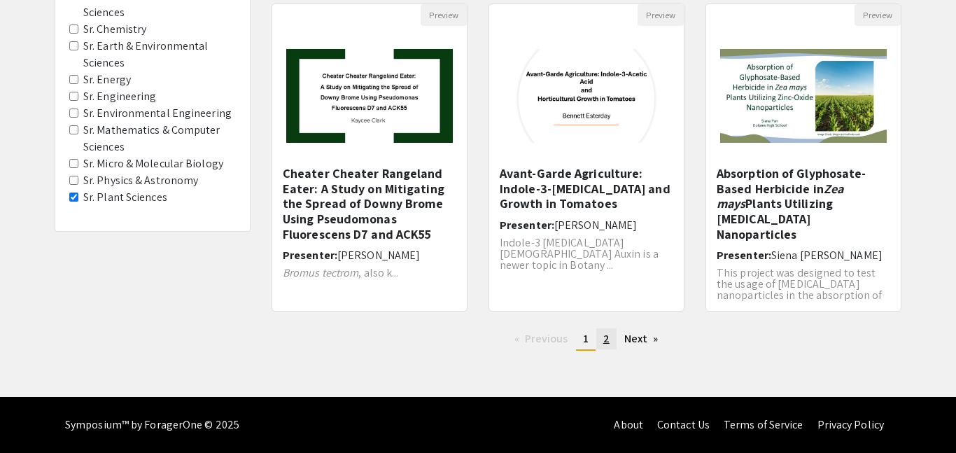
click at [606, 336] on span "2" at bounding box center [606, 338] width 6 height 15
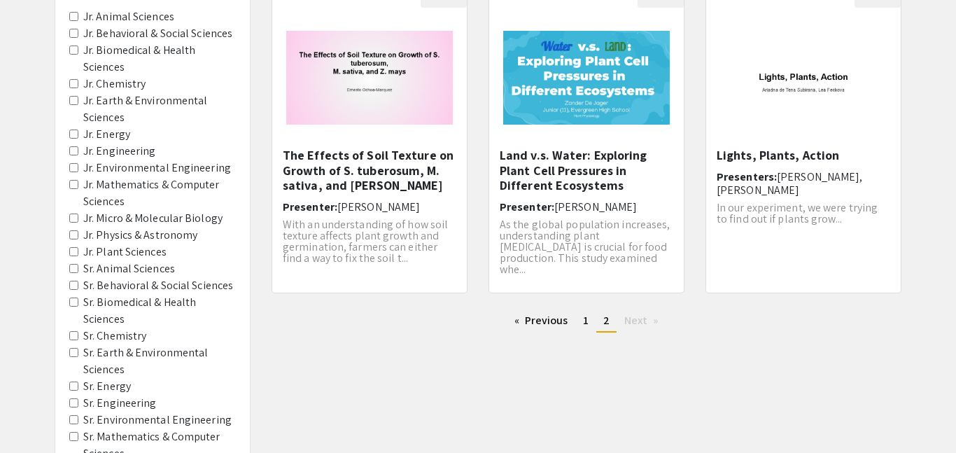
scroll to position [174, 0]
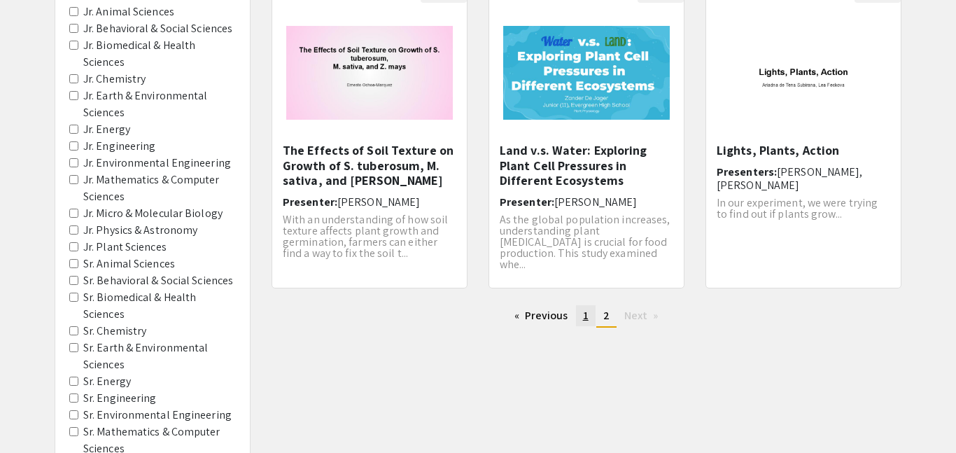
click at [585, 318] on span "1" at bounding box center [586, 315] width 6 height 15
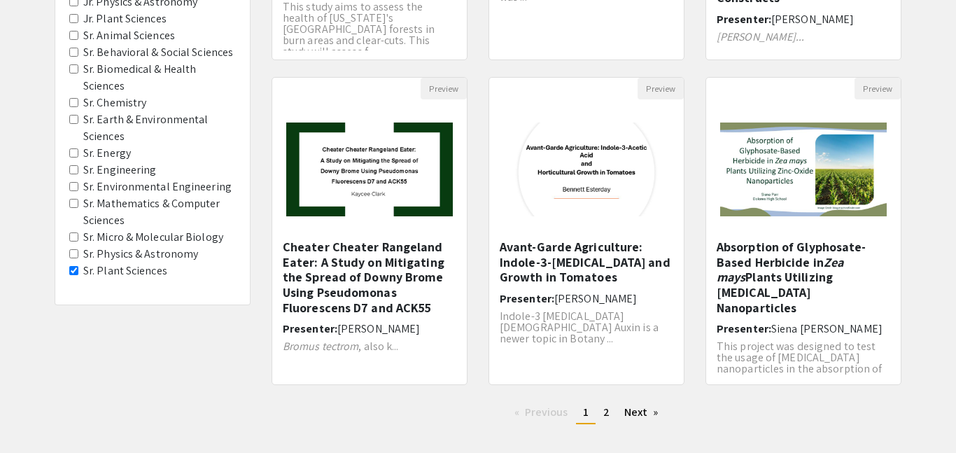
scroll to position [413, 0]
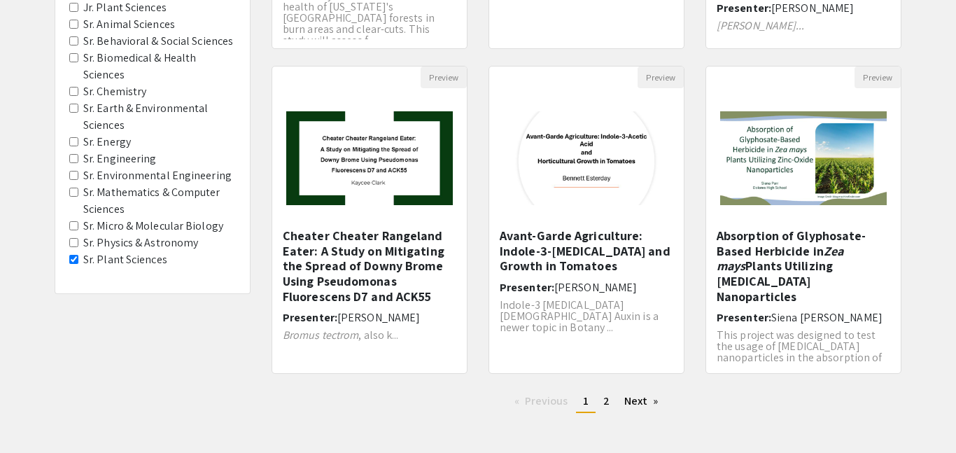
click at [74, 260] on Sciences "Sr. Plant Sciences" at bounding box center [73, 259] width 9 height 9
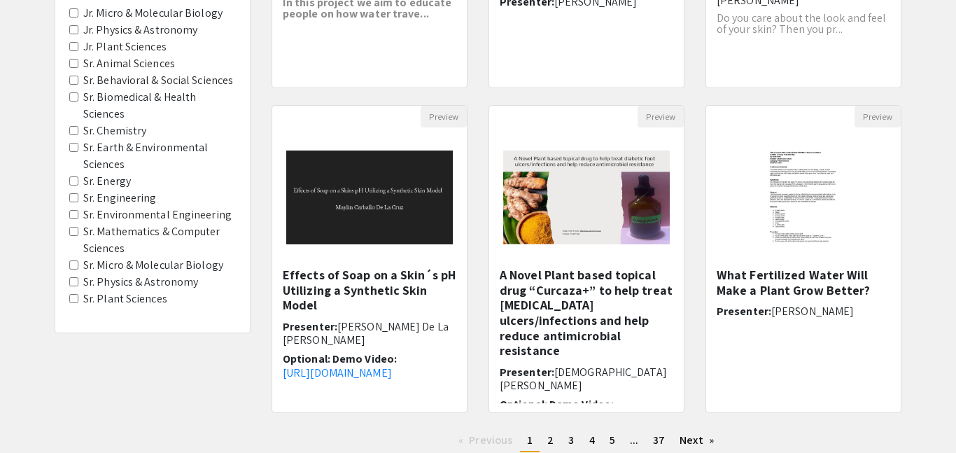
scroll to position [375, 0]
click at [71, 279] on Astronomy "Sr. Physics & Astronomy" at bounding box center [73, 281] width 9 height 9
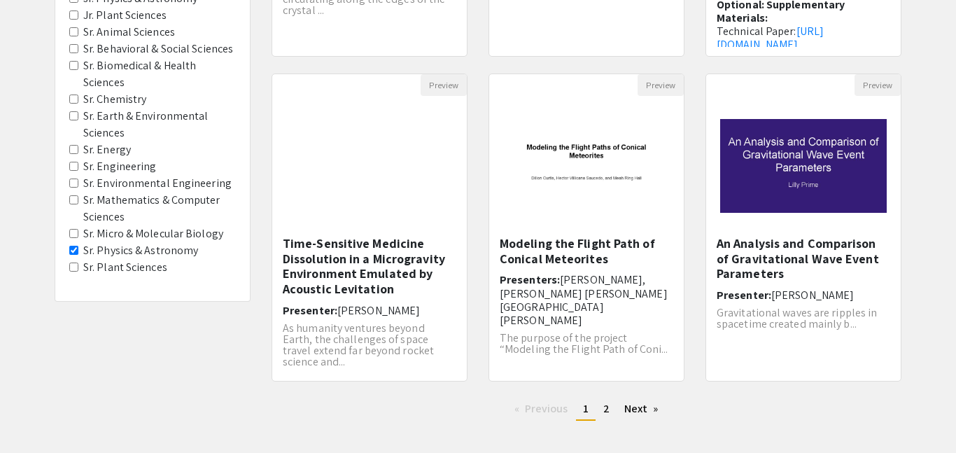
scroll to position [475, 0]
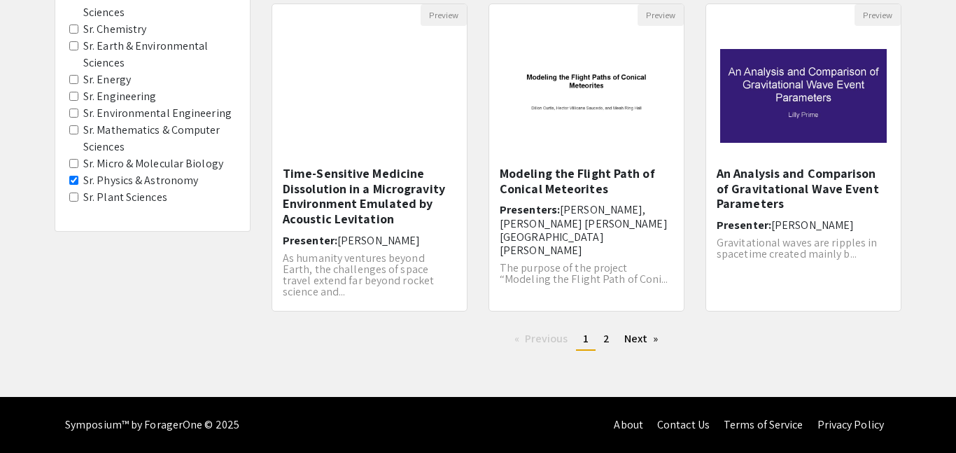
click at [74, 183] on Astronomy "Sr. Physics & Astronomy" at bounding box center [73, 180] width 9 height 9
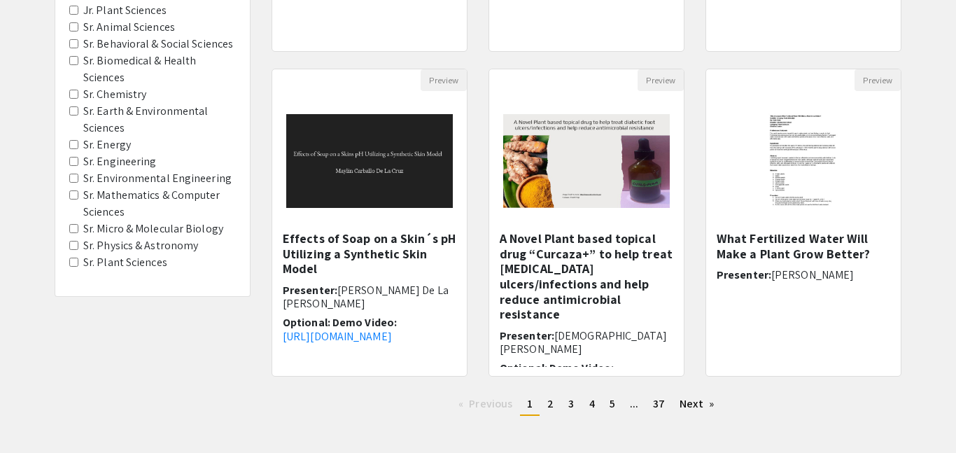
scroll to position [412, 0]
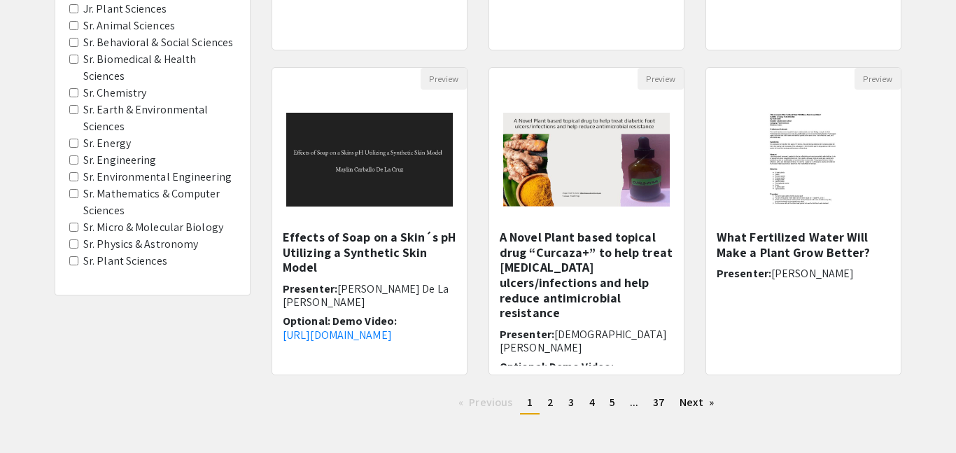
click at [73, 227] on Biology "Sr. Micro & Molecular Biology" at bounding box center [73, 227] width 9 height 9
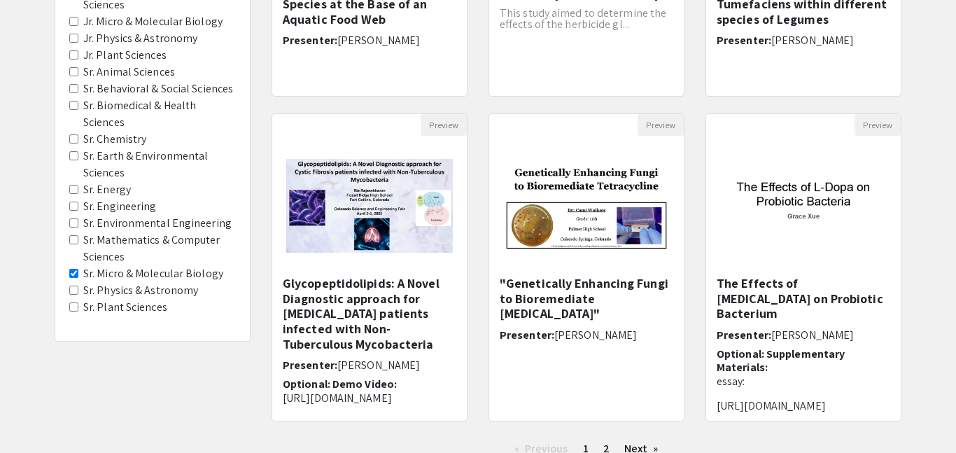
scroll to position [475, 0]
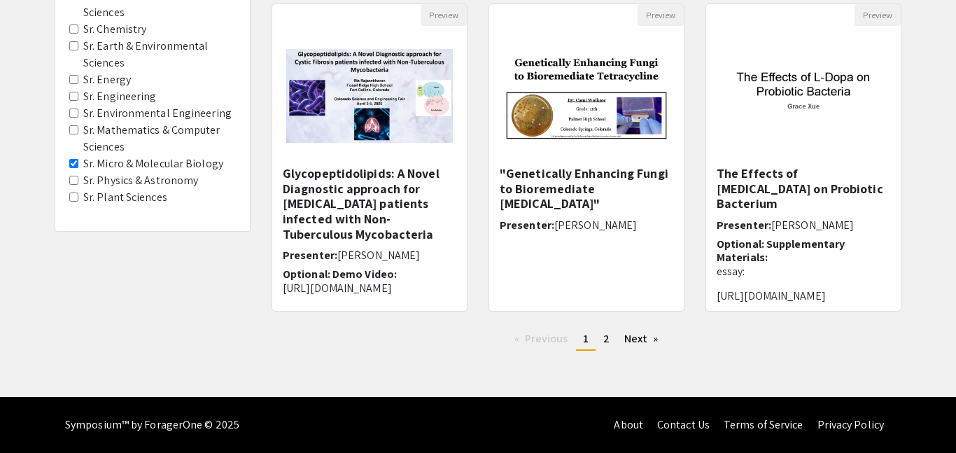
click at [76, 167] on Biology "Sr. Micro & Molecular Biology" at bounding box center [73, 163] width 9 height 9
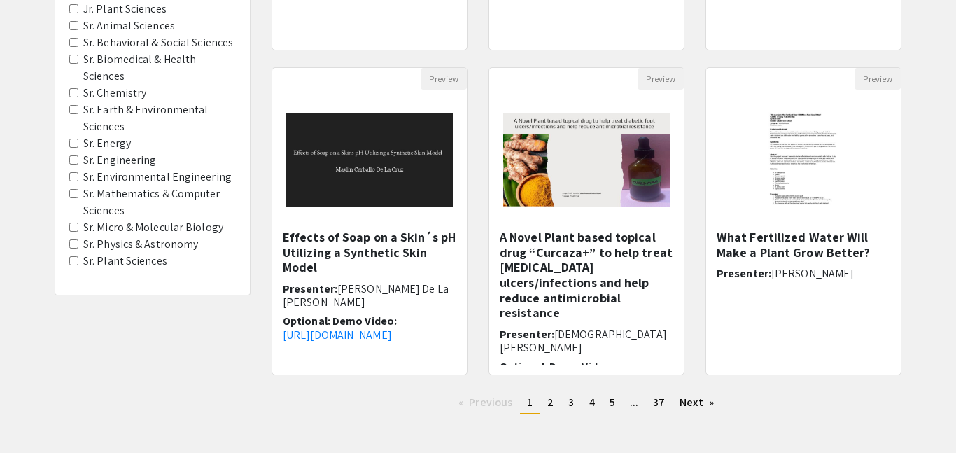
click at [77, 143] on Energy "Sr. Energy" at bounding box center [73, 143] width 9 height 9
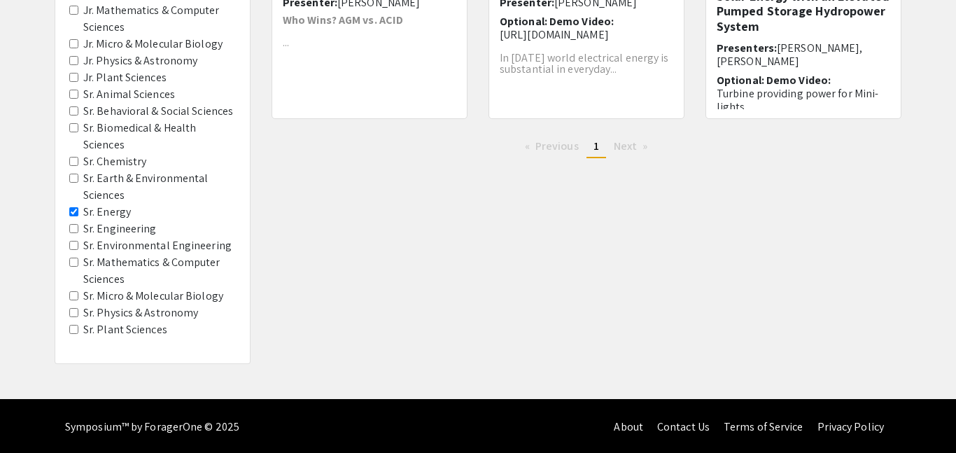
click at [74, 246] on Engineering "Sr. Environmental Engineering" at bounding box center [73, 245] width 9 height 9
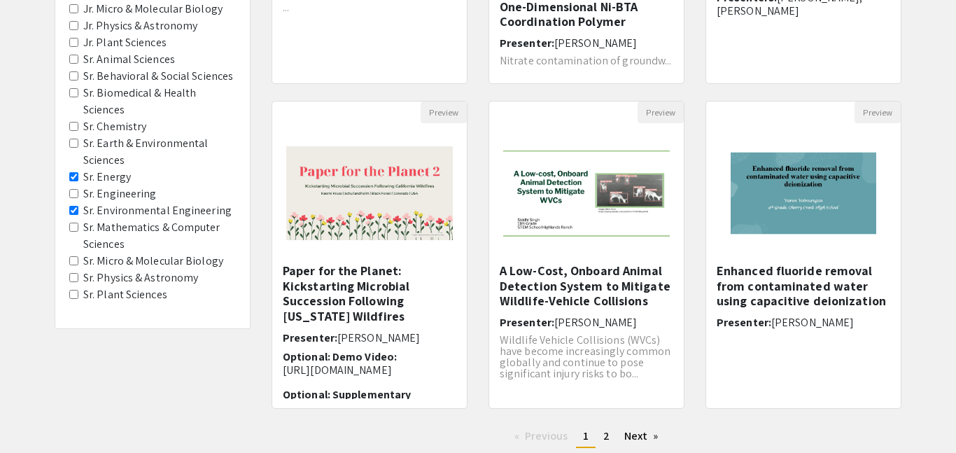
click at [74, 183] on span "Sr. Energy" at bounding box center [152, 177] width 167 height 17
click at [71, 177] on Energy "Sr. Energy" at bounding box center [73, 176] width 9 height 9
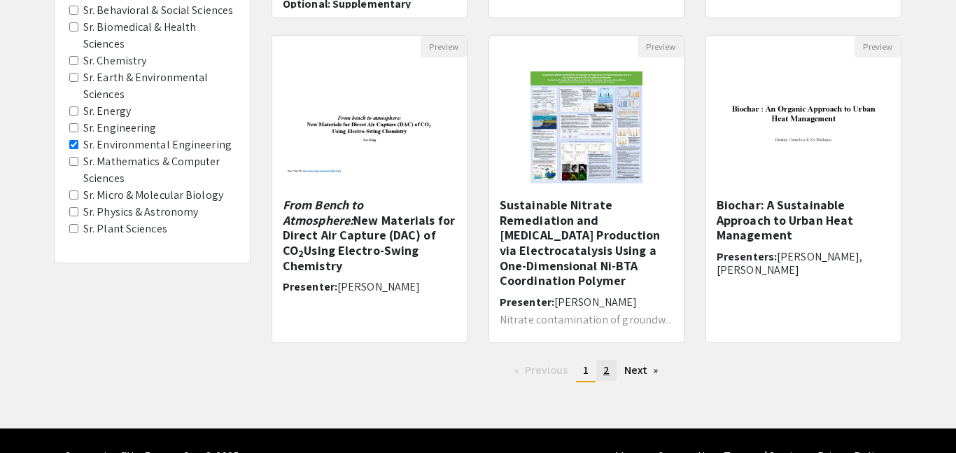
click at [601, 368] on link "page 2" at bounding box center [606, 370] width 20 height 21
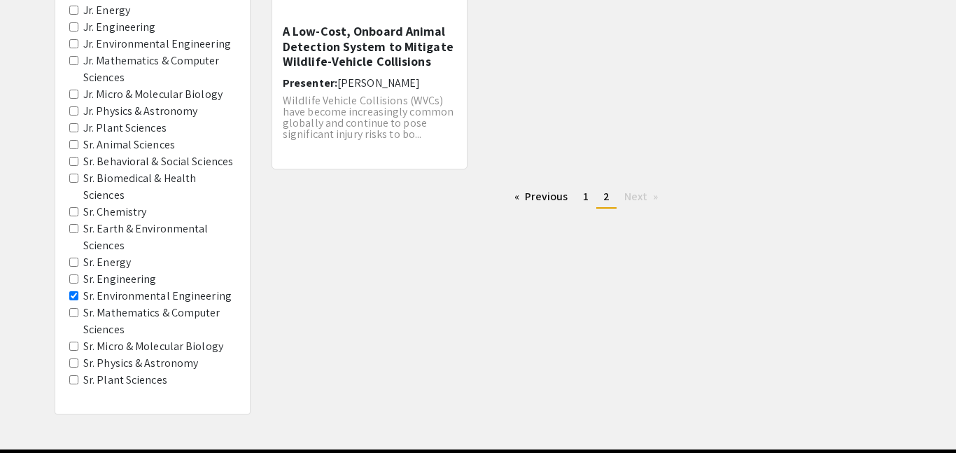
click at [72, 314] on Sciences "Sr. Mathematics & Computer Sciences" at bounding box center [73, 312] width 9 height 9
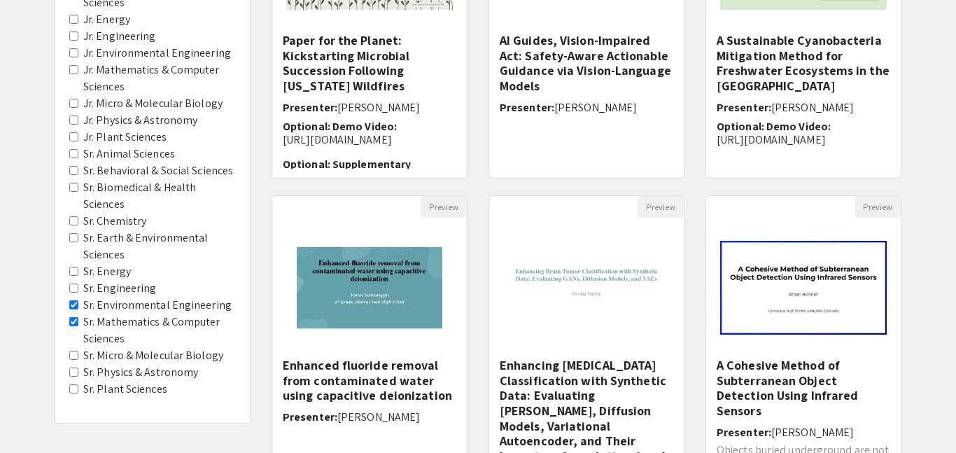
click at [76, 307] on Engineering "Sr. Environmental Engineering" at bounding box center [73, 304] width 9 height 9
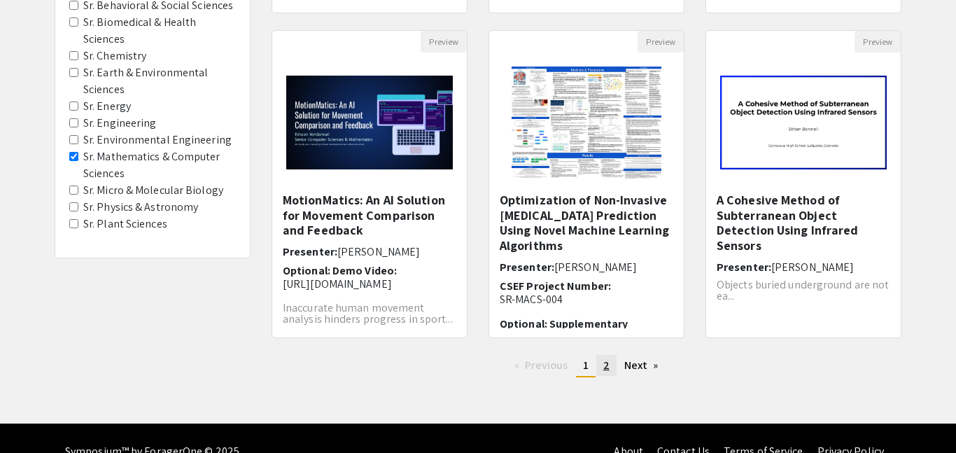
click at [610, 369] on link "page 2" at bounding box center [606, 365] width 20 height 21
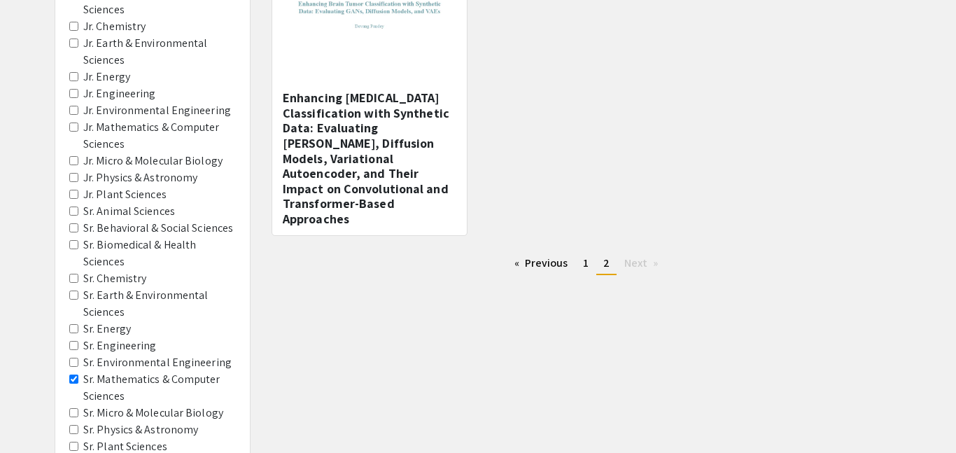
click at [78, 383] on Sciences "Sr. Mathematics & Computer Sciences" at bounding box center [73, 379] width 9 height 9
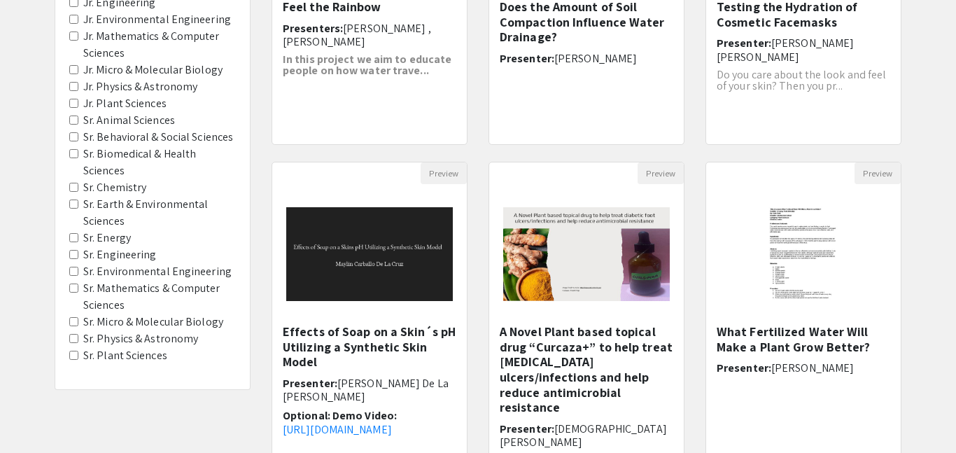
scroll to position [363, 0]
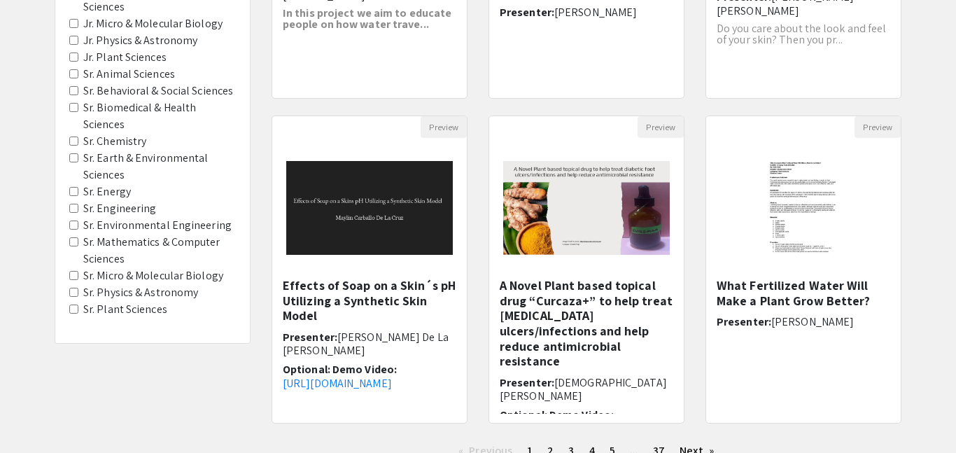
click at [74, 293] on Astronomy "Sr. Physics & Astronomy" at bounding box center [73, 292] width 9 height 9
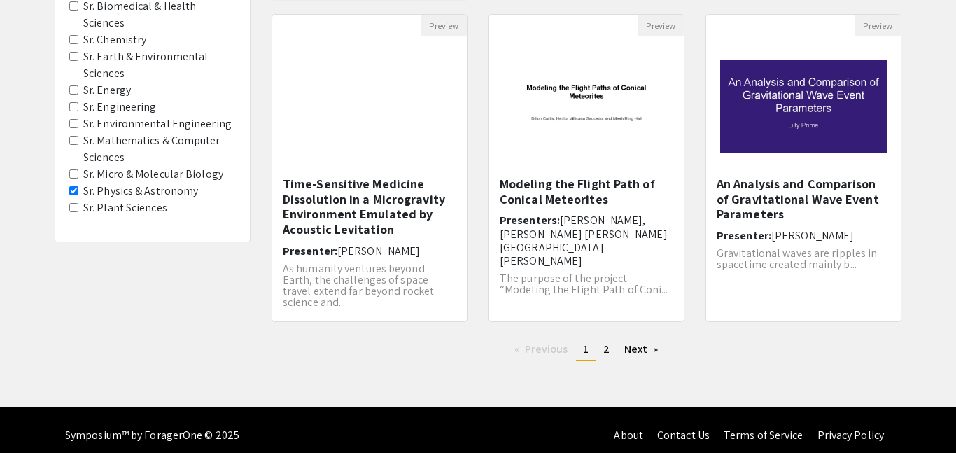
scroll to position [475, 0]
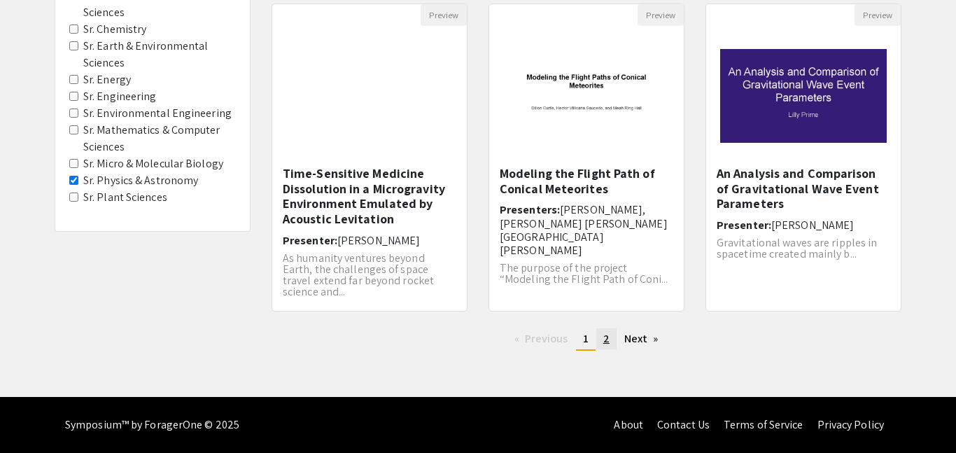
click at [607, 338] on span "2" at bounding box center [606, 338] width 6 height 15
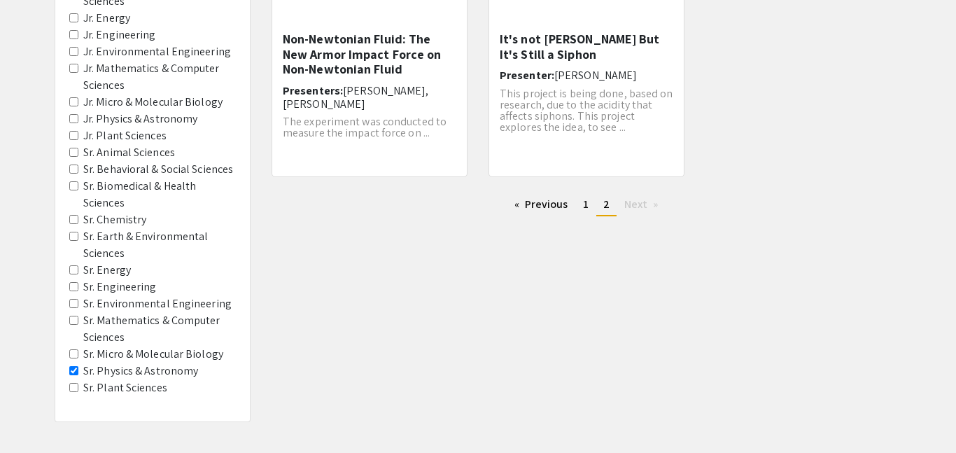
scroll to position [305, 0]
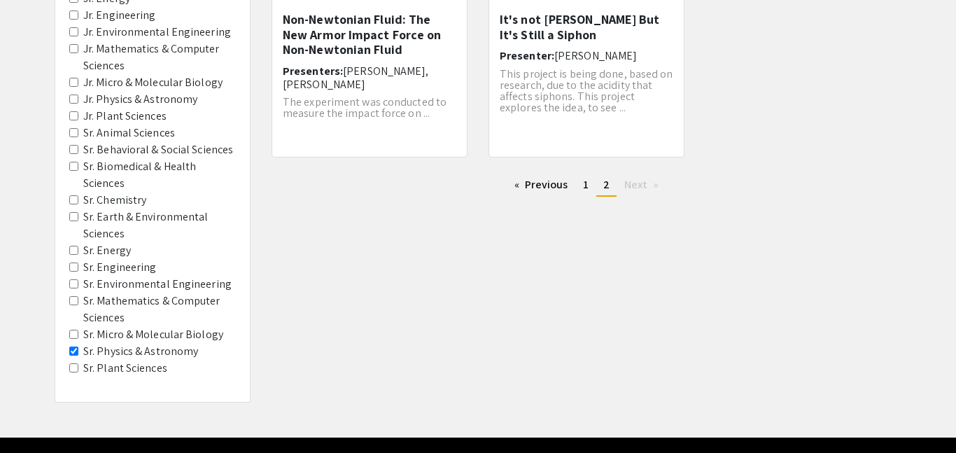
click at [74, 354] on Astronomy "Sr. Physics & Astronomy" at bounding box center [73, 351] width 9 height 9
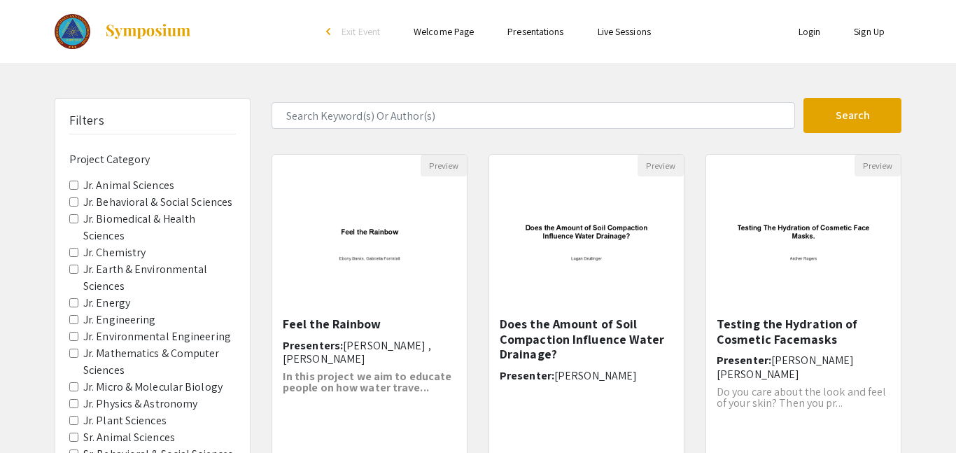
scroll to position [475, 0]
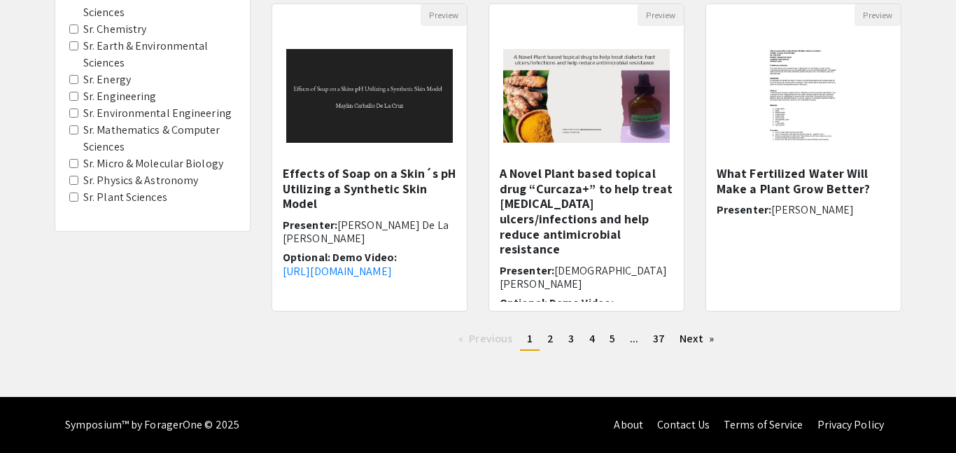
click at [76, 116] on Engineering "Sr. Environmental Engineering" at bounding box center [73, 113] width 9 height 9
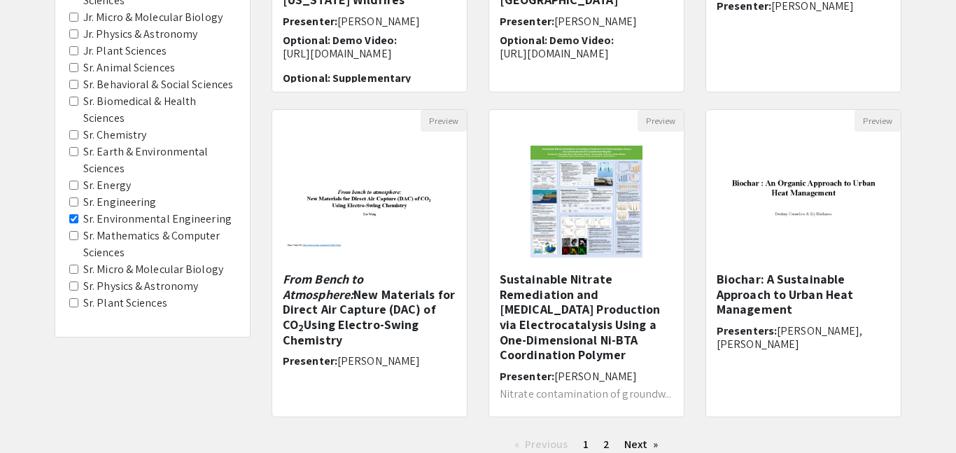
scroll to position [368, 0]
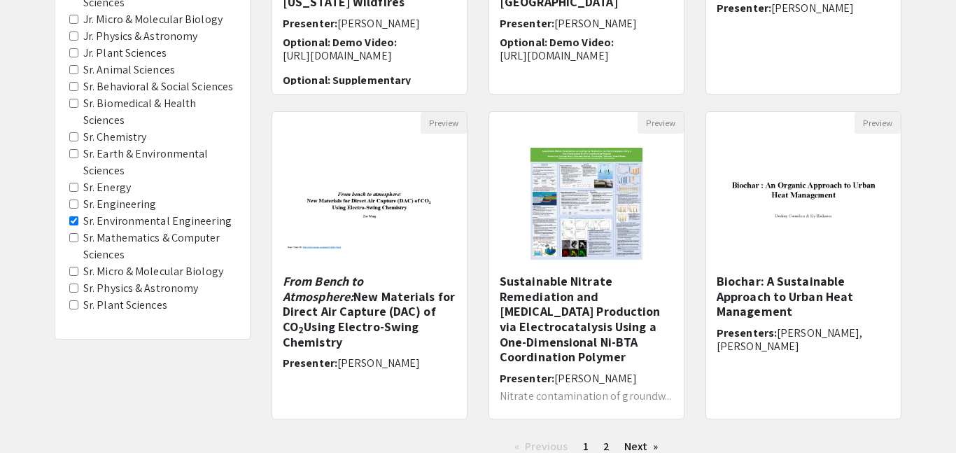
click at [76, 220] on Engineering "Sr. Environmental Engineering" at bounding box center [73, 220] width 9 height 9
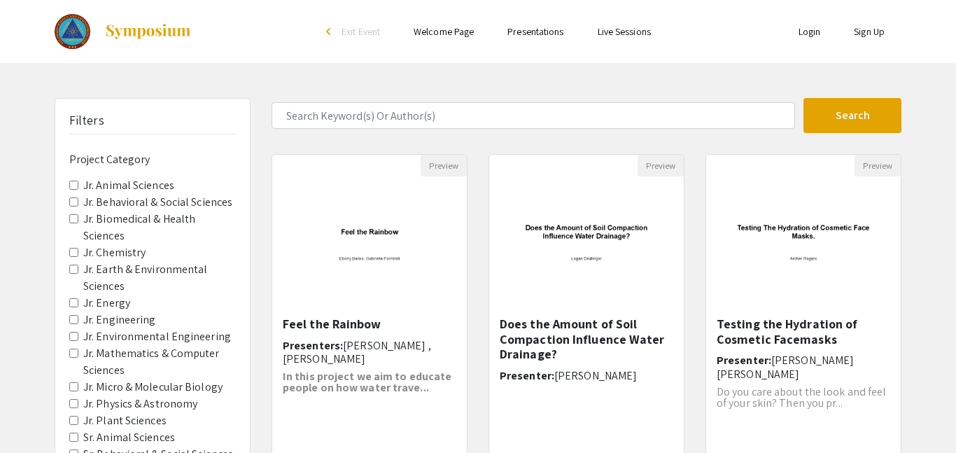
scroll to position [475, 0]
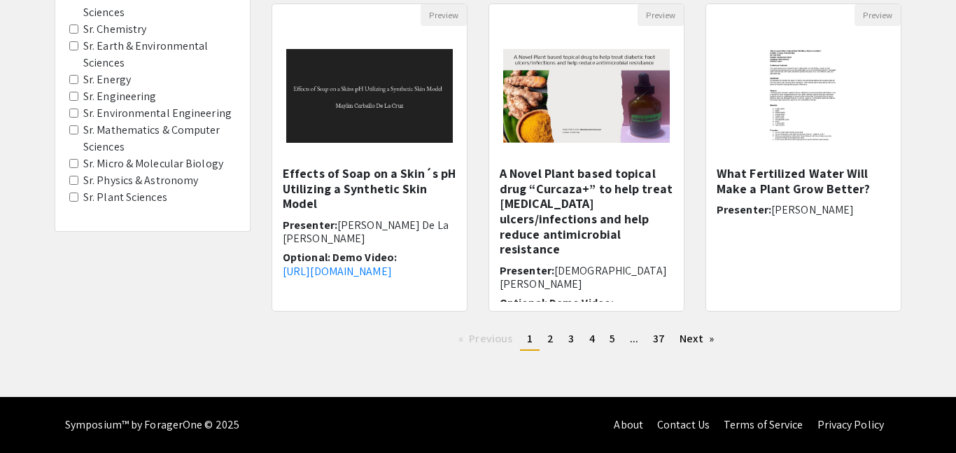
click at [76, 46] on Sciences "Sr. Earth & Environmental Sciences" at bounding box center [73, 45] width 9 height 9
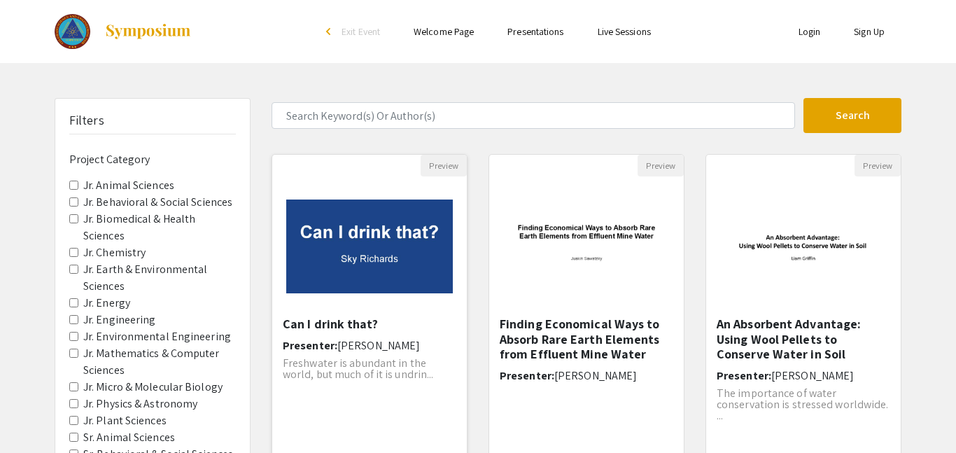
click at [415, 260] on img "Open Presentation <p>Can I drink that?</p>" at bounding box center [369, 247] width 195 height 122
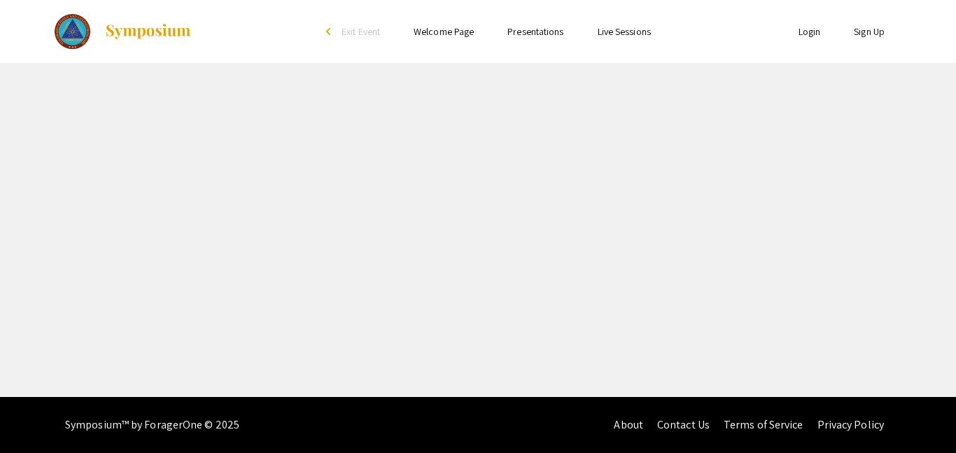
select select "custom"
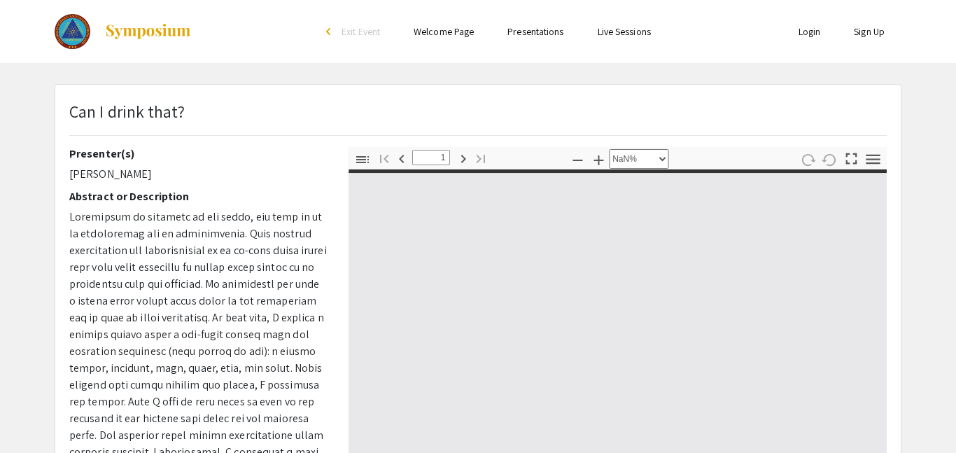
type input "0"
select select "custom"
type input "1"
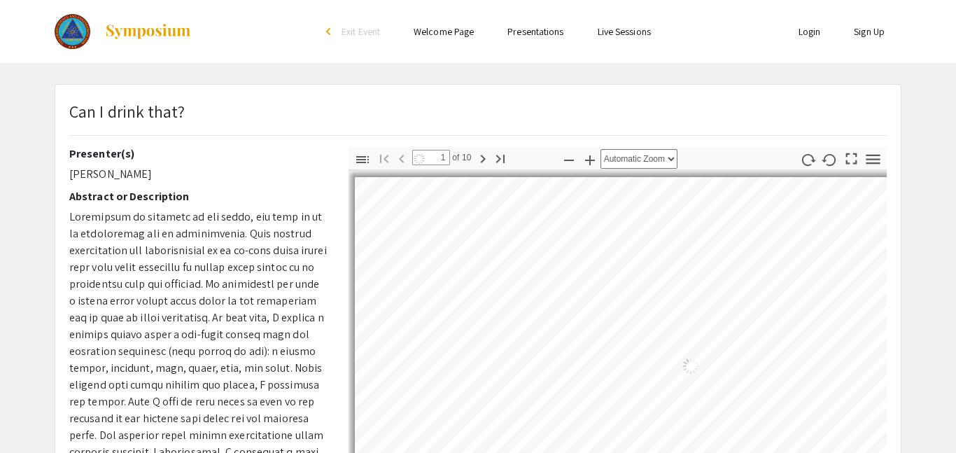
select select "auto"
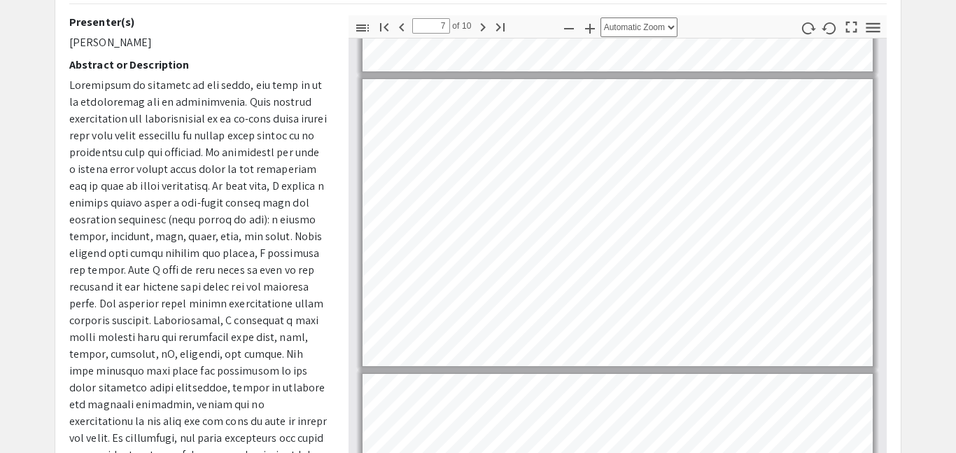
scroll to position [1736, 0]
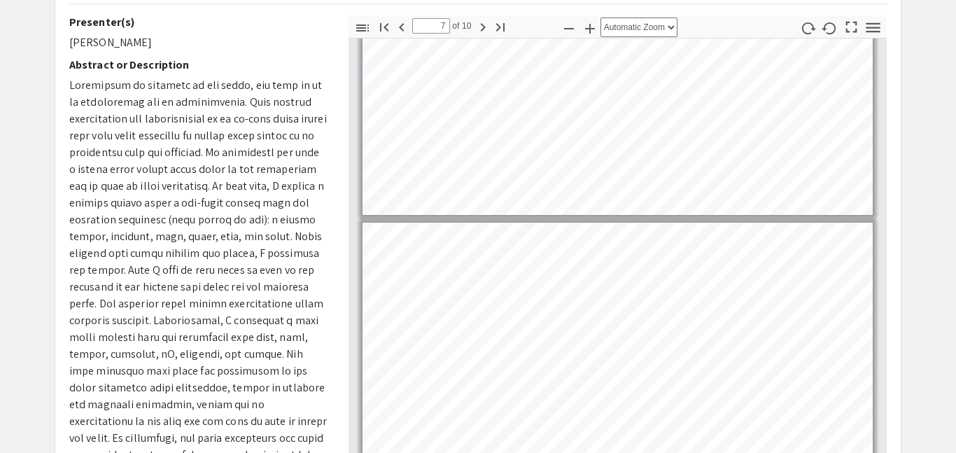
type input "6"
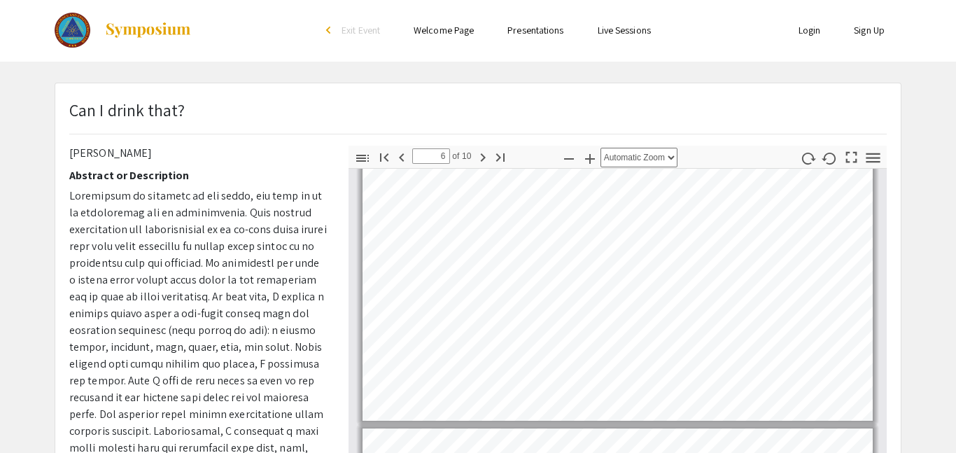
scroll to position [0, 0]
